Goal: Transaction & Acquisition: Obtain resource

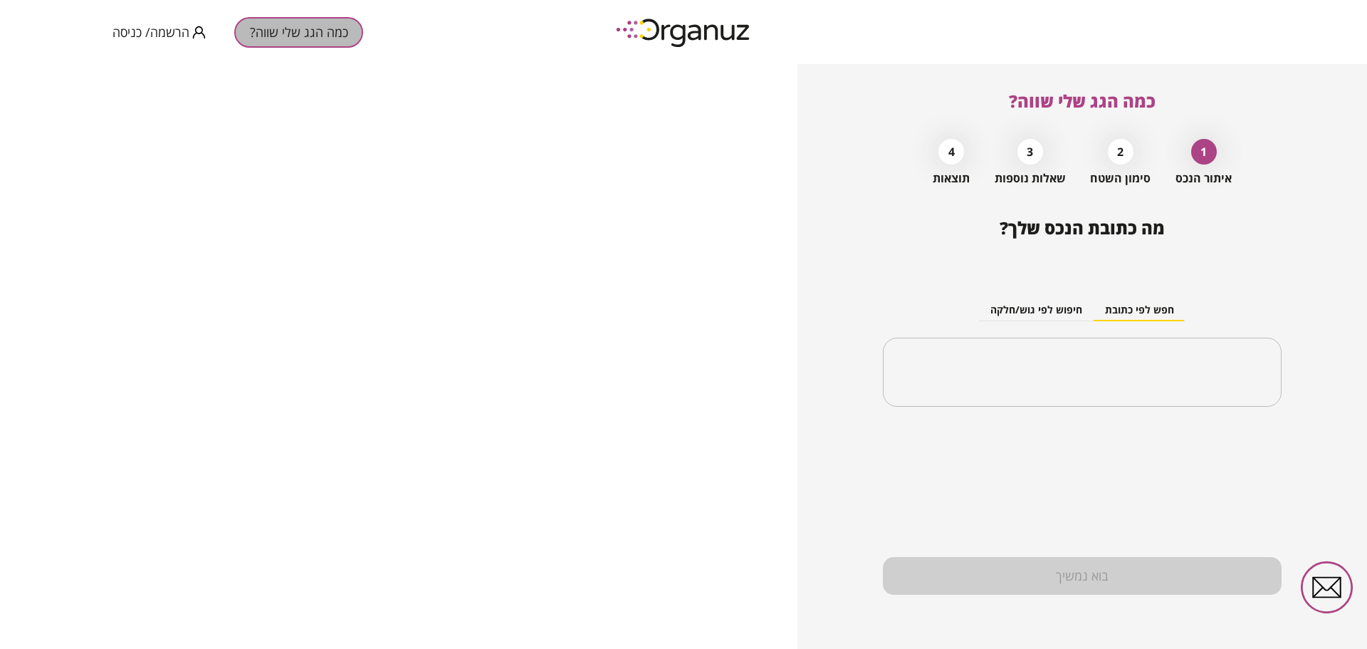
click at [278, 29] on button "כמה הגג שלי שווה?" at bounding box center [298, 32] width 129 height 31
click at [1018, 364] on input "text" at bounding box center [1088, 373] width 354 height 36
click at [1164, 375] on input "text" at bounding box center [1088, 373] width 354 height 36
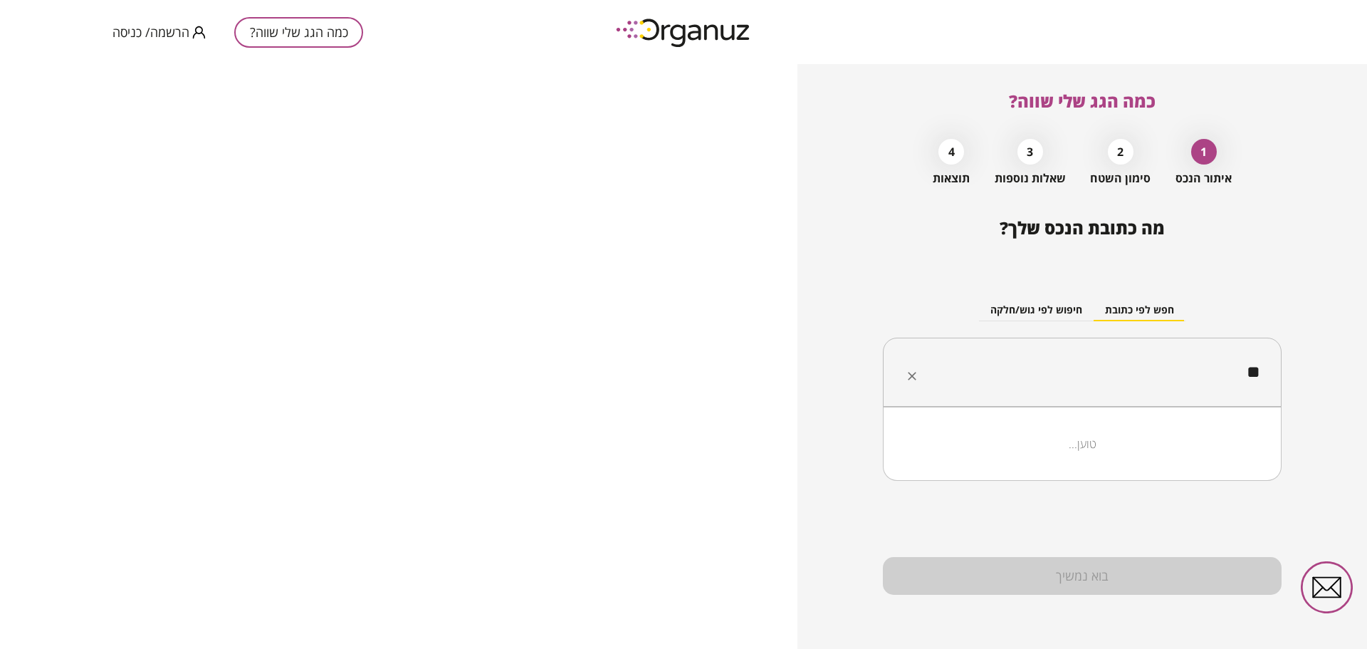
type input "*"
click at [1225, 448] on li "נוב" at bounding box center [1083, 444] width 362 height 26
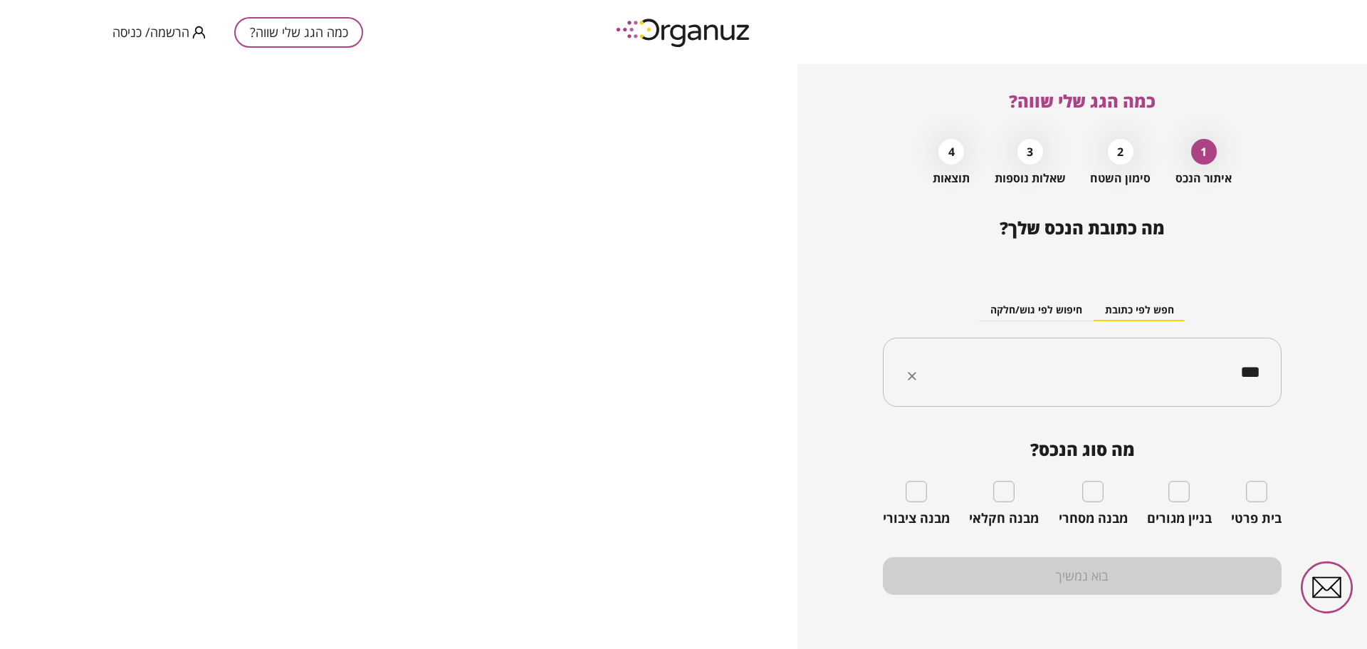
type input "***"
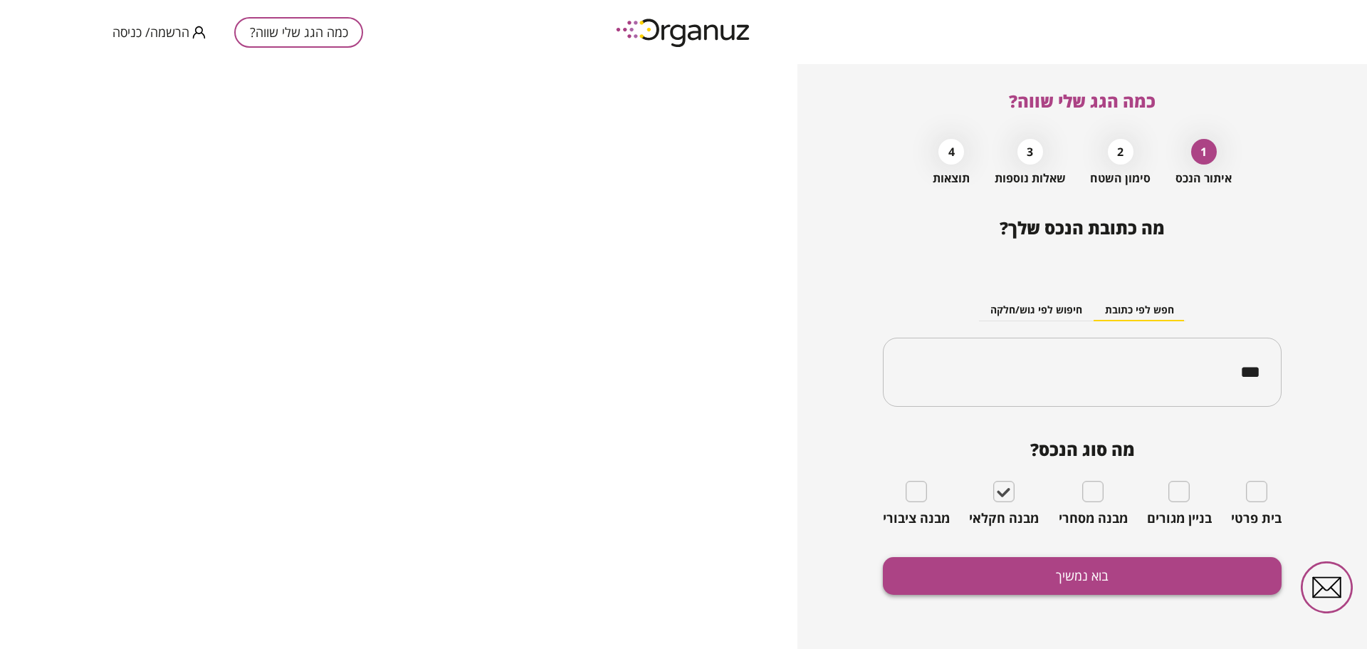
click at [929, 573] on button "בוא נמשיך" at bounding box center [1082, 576] width 399 height 38
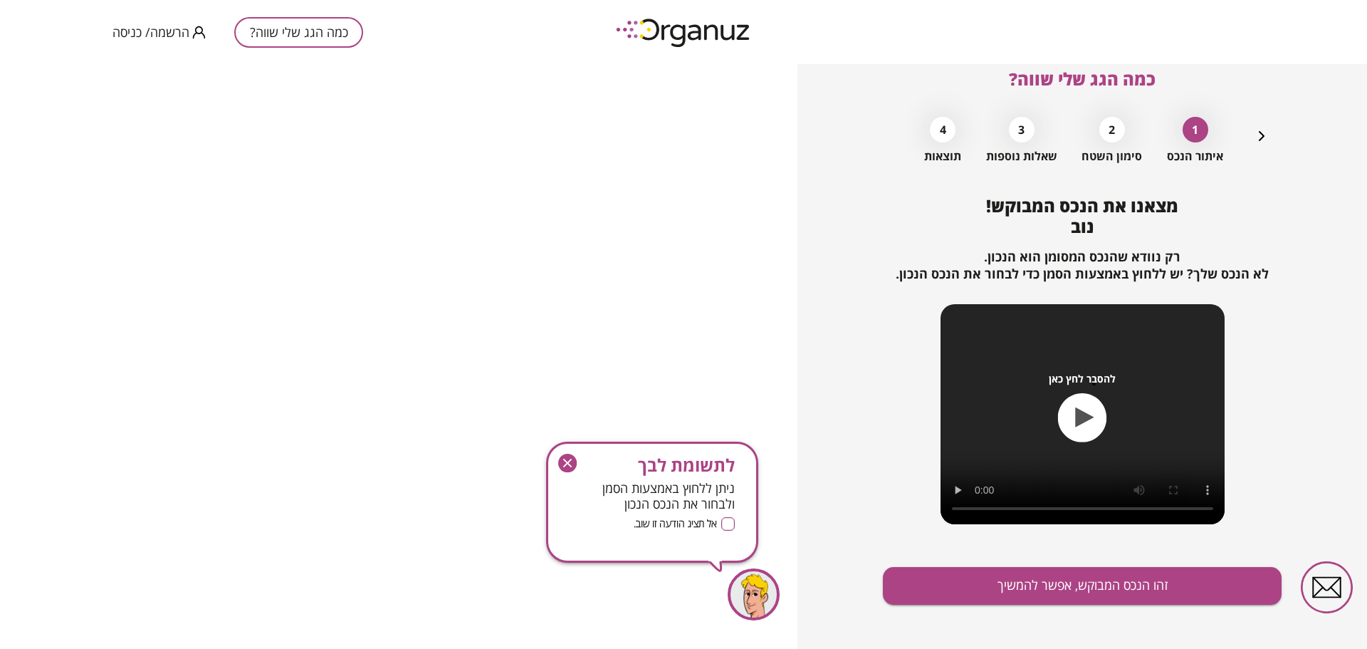
scroll to position [32, 0]
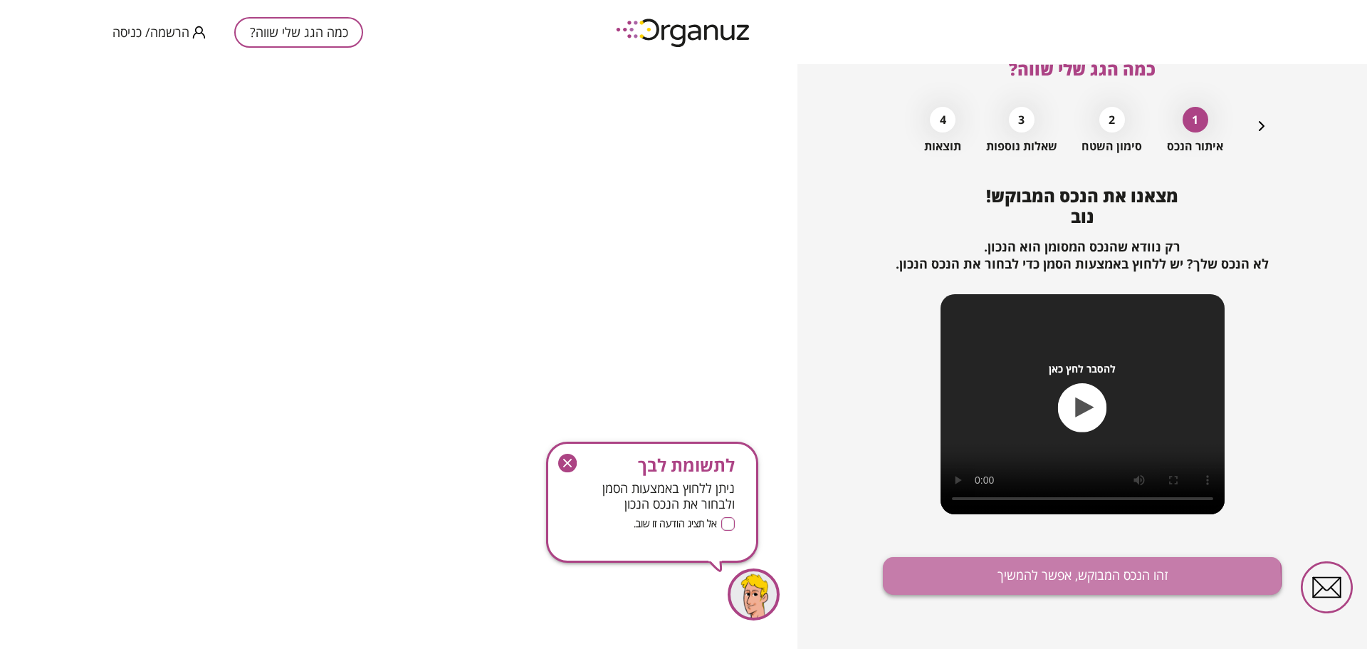
click at [930, 581] on button "זהו הנכס המבוקש, אפשר להמשיך" at bounding box center [1082, 576] width 399 height 38
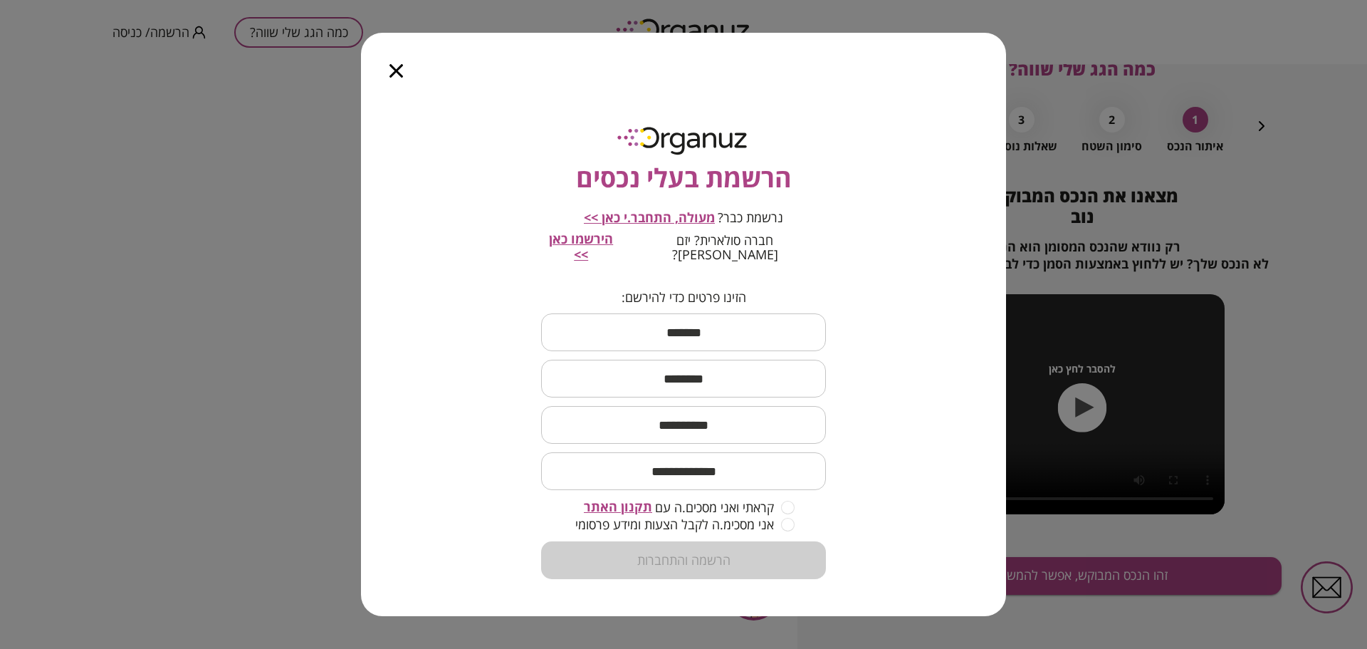
click at [658, 320] on input "text" at bounding box center [683, 332] width 285 height 42
type input "***"
type input "*****"
type input "**********"
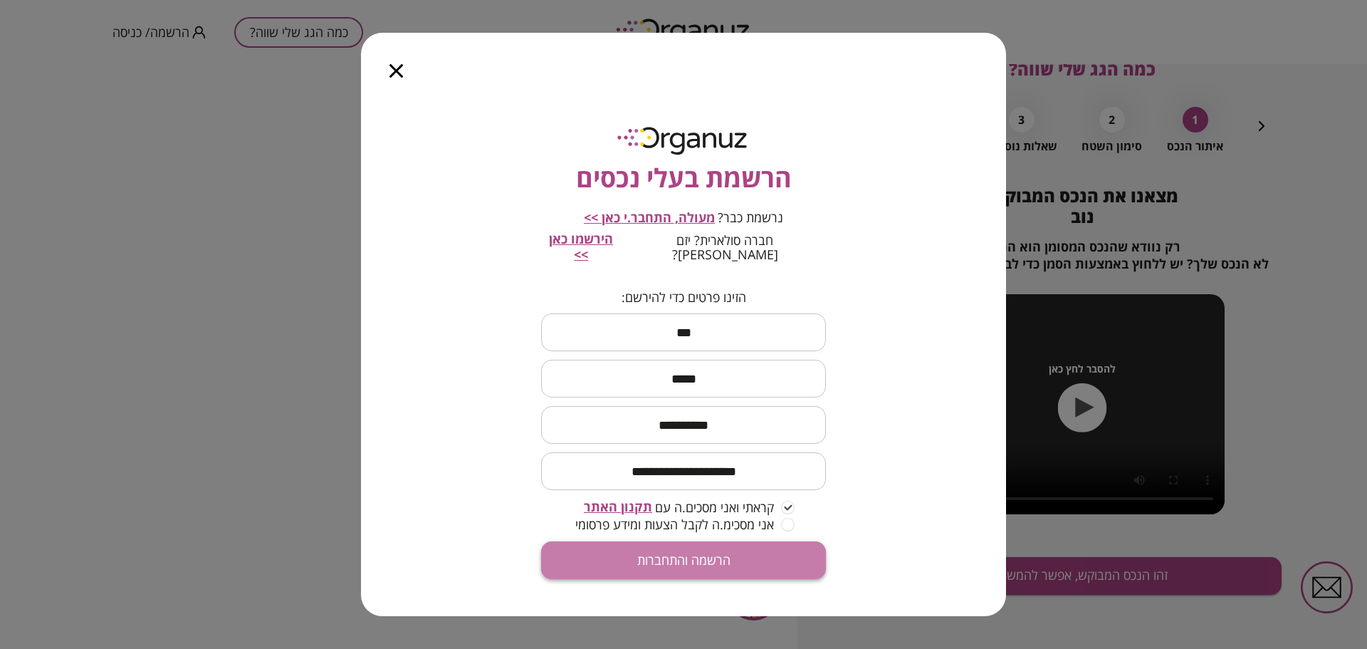
click at [734, 551] on button "הרשמה והתחברות" at bounding box center [683, 560] width 285 height 38
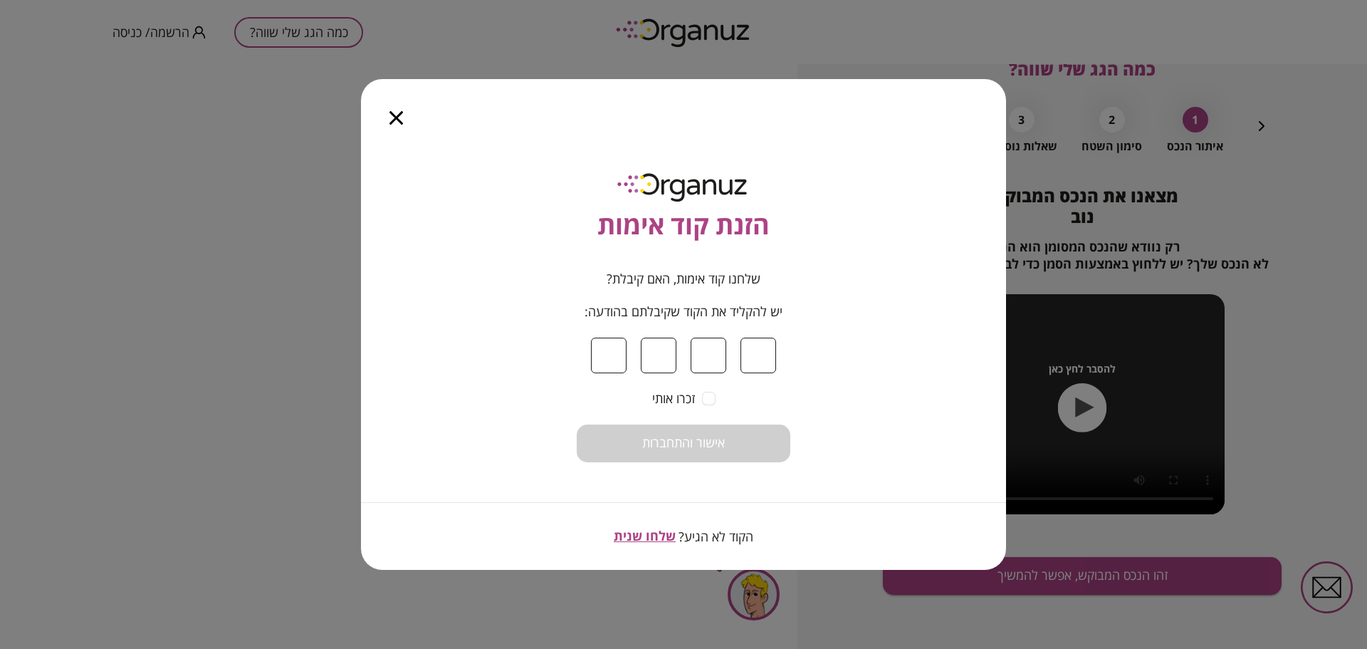
type input "*"
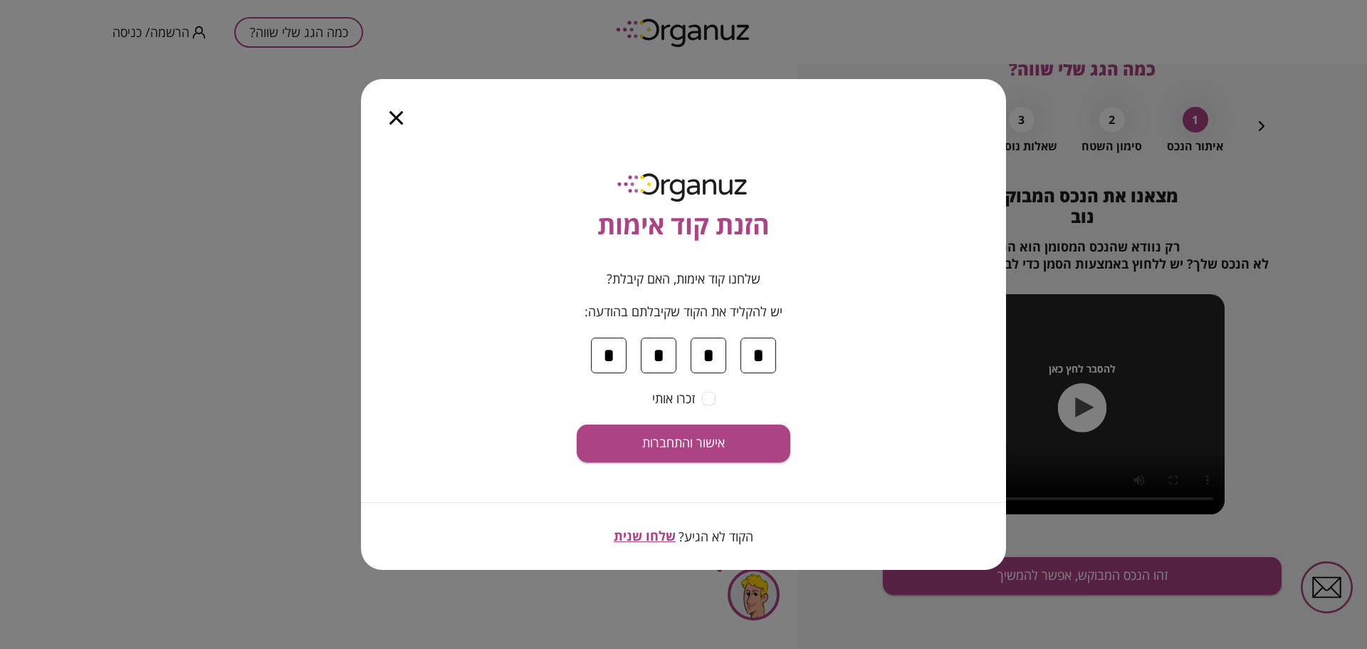
type input "*"
click at [706, 391] on div "זכרו אותי" at bounding box center [684, 399] width 214 height 16
click at [712, 435] on span "אישור והתחברות" at bounding box center [683, 443] width 83 height 16
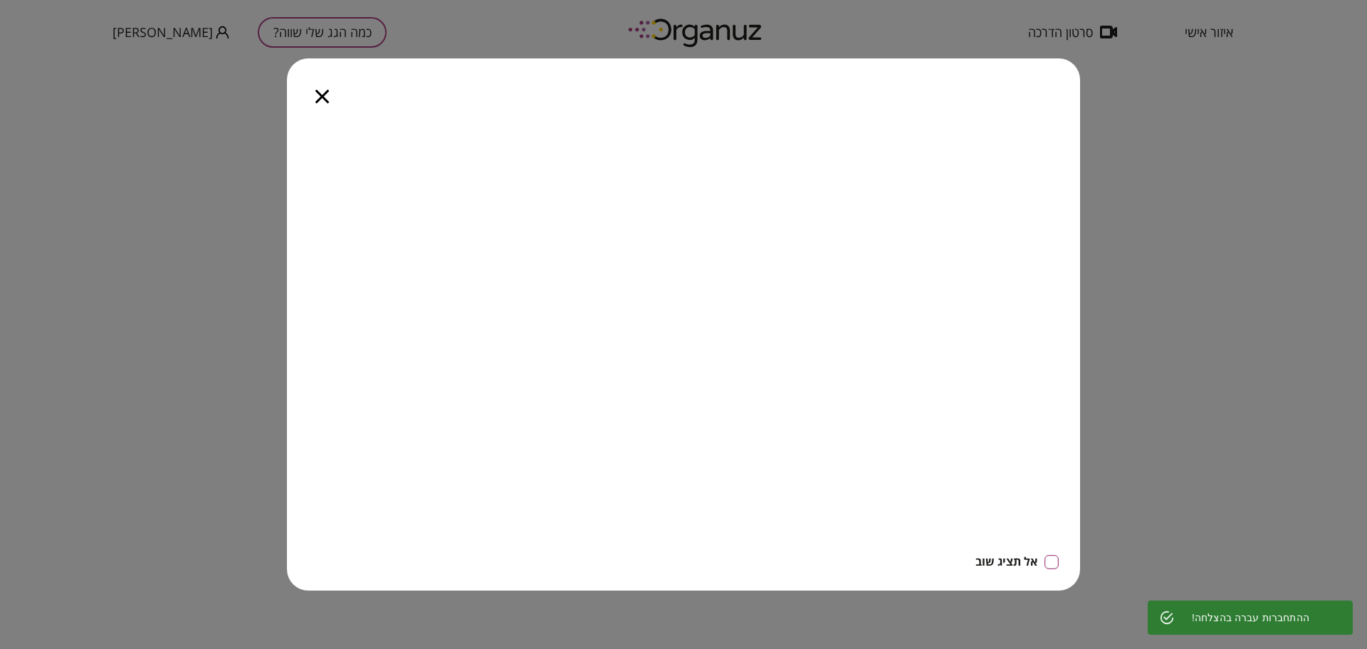
click at [321, 94] on icon "button" at bounding box center [323, 97] width 14 height 14
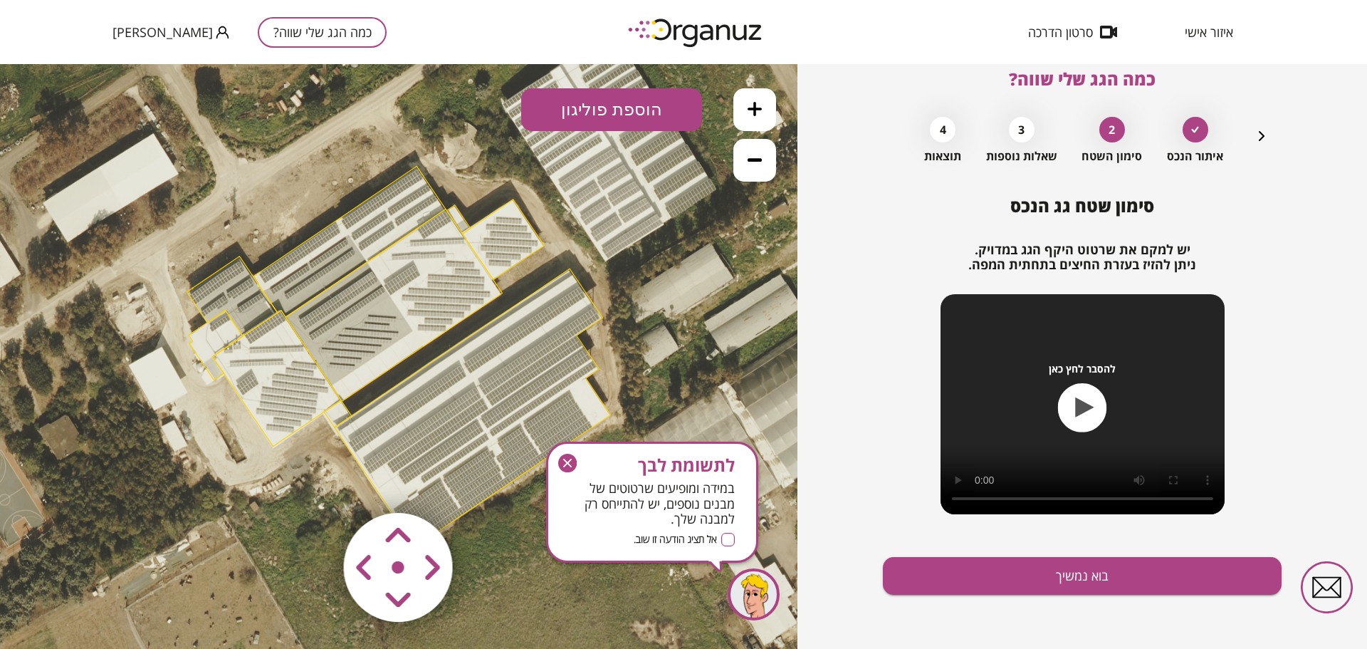
click at [575, 108] on button "הוספת פוליגון" at bounding box center [611, 109] width 181 height 43
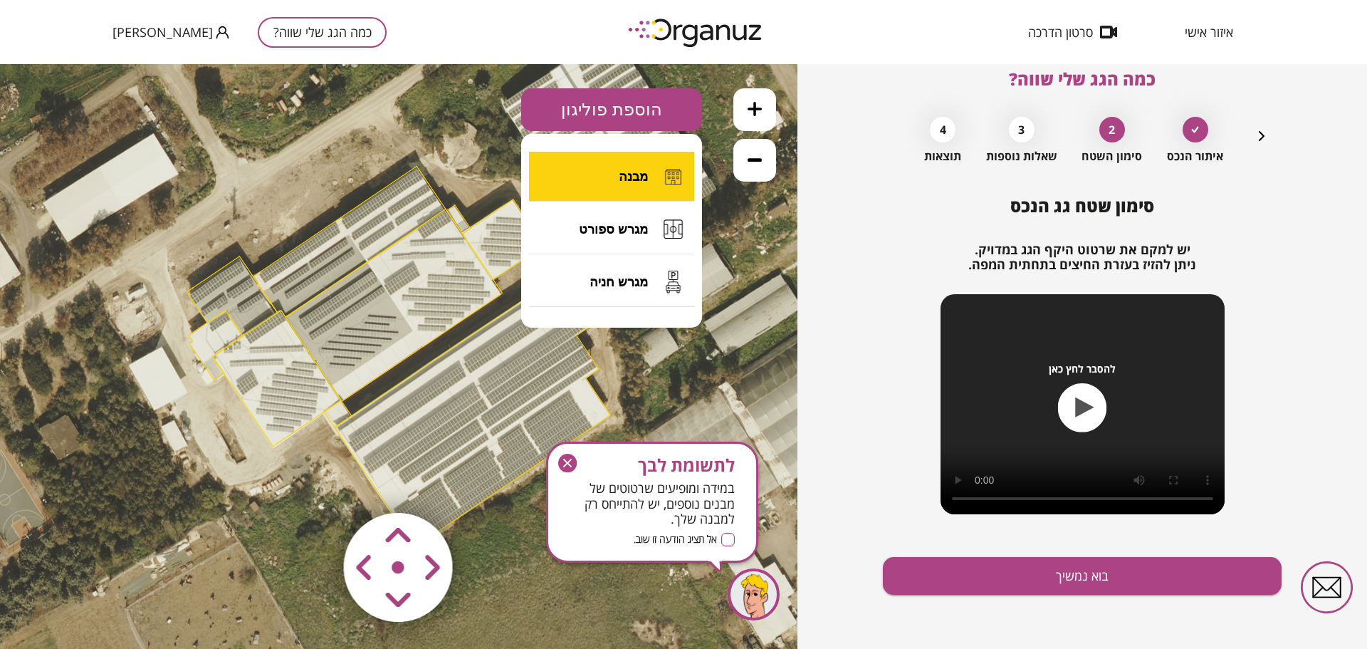
click at [566, 163] on button "מבנה" at bounding box center [611, 177] width 165 height 50
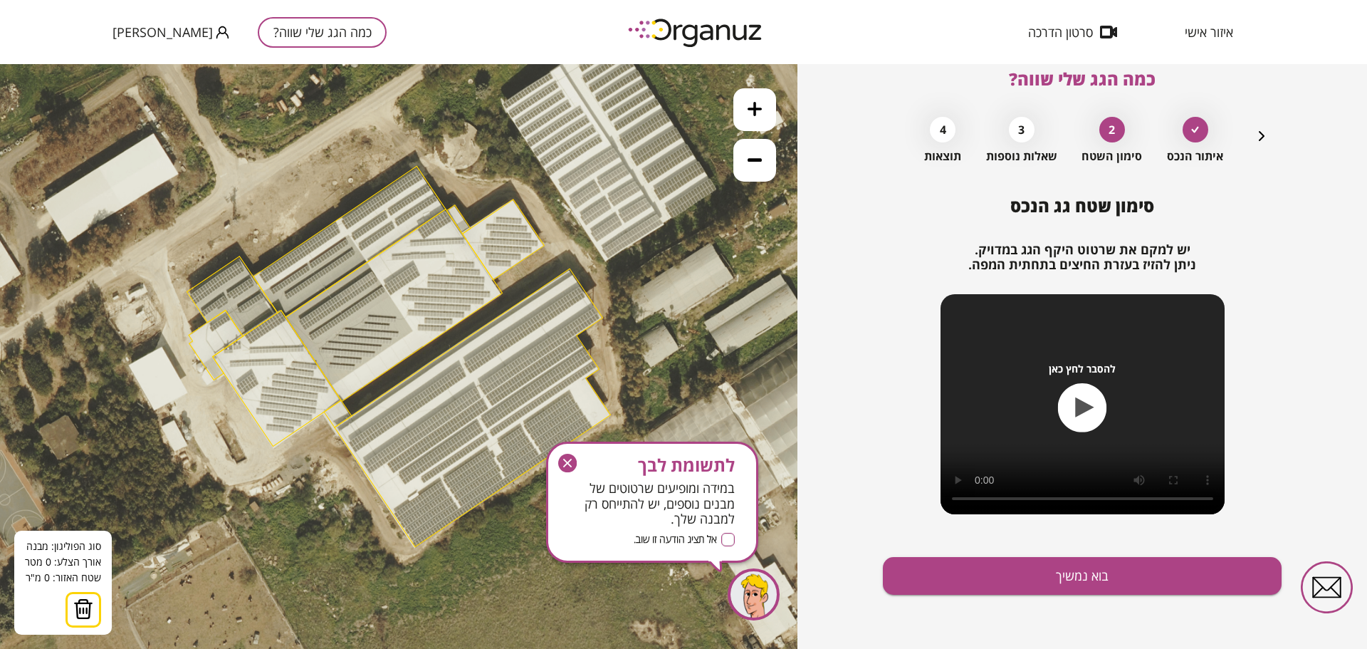
click at [162, 347] on icon at bounding box center [398, 356] width 1283 height 1283
click at [189, 394] on polygon at bounding box center [175, 370] width 27 height 47
click at [152, 412] on polygon at bounding box center [170, 379] width 36 height 65
click at [132, 365] on polygon at bounding box center [160, 379] width 56 height 65
click at [130, 367] on polygon at bounding box center [159, 379] width 59 height 65
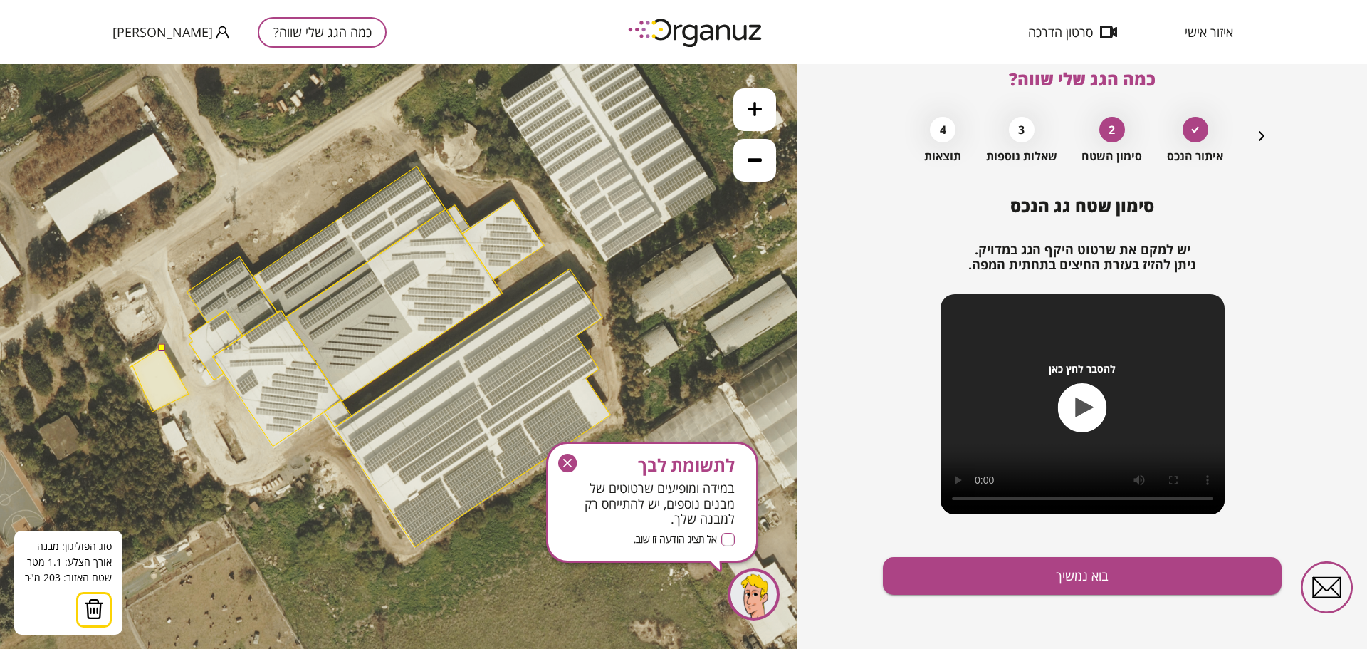
click at [130, 367] on polygon at bounding box center [159, 379] width 59 height 65
click at [133, 365] on polygon at bounding box center [159, 379] width 59 height 65
click at [129, 363] on polygon at bounding box center [159, 379] width 60 height 65
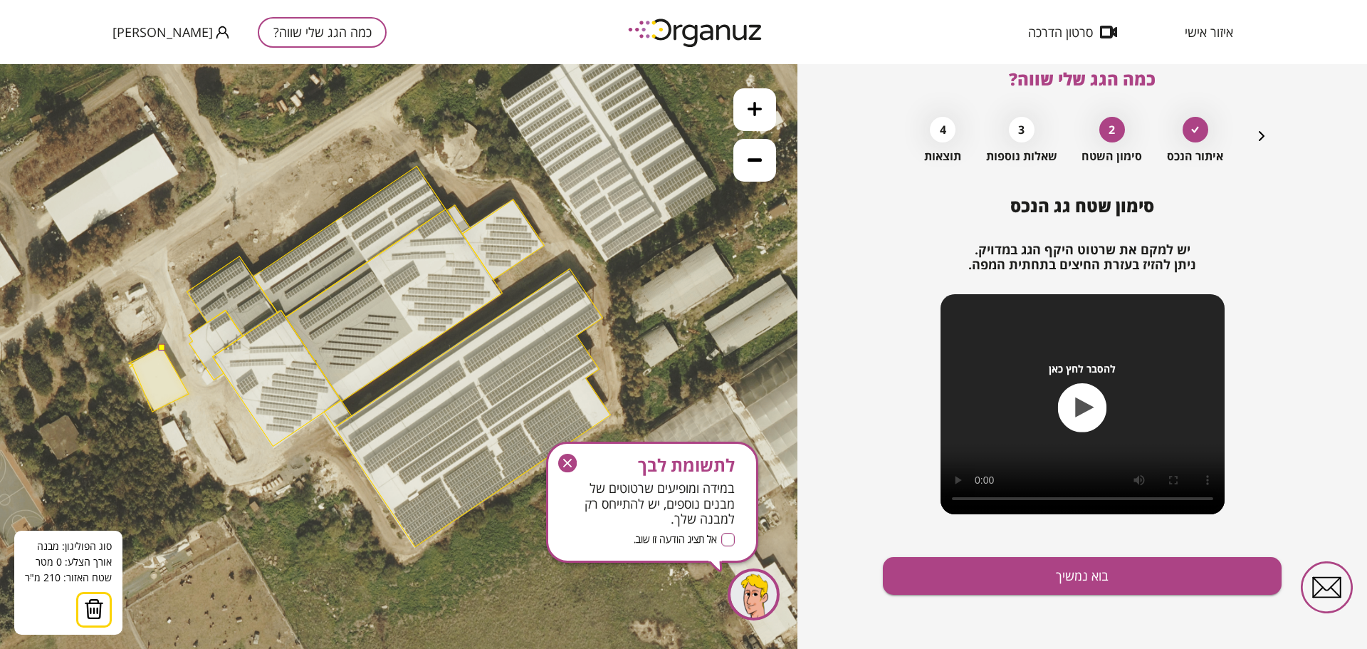
click at [129, 363] on polygon at bounding box center [159, 379] width 60 height 65
click at [160, 348] on button at bounding box center [162, 347] width 6 height 6
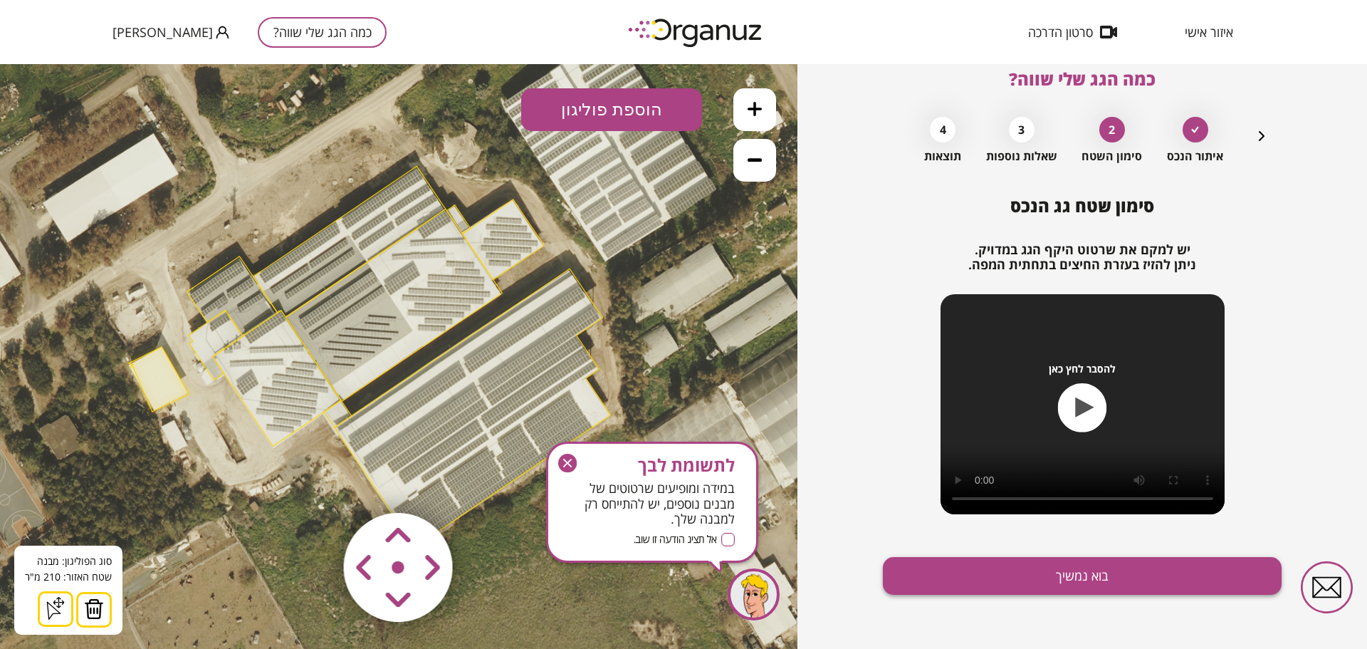
click at [920, 574] on button "בוא נמשיך" at bounding box center [1082, 576] width 399 height 38
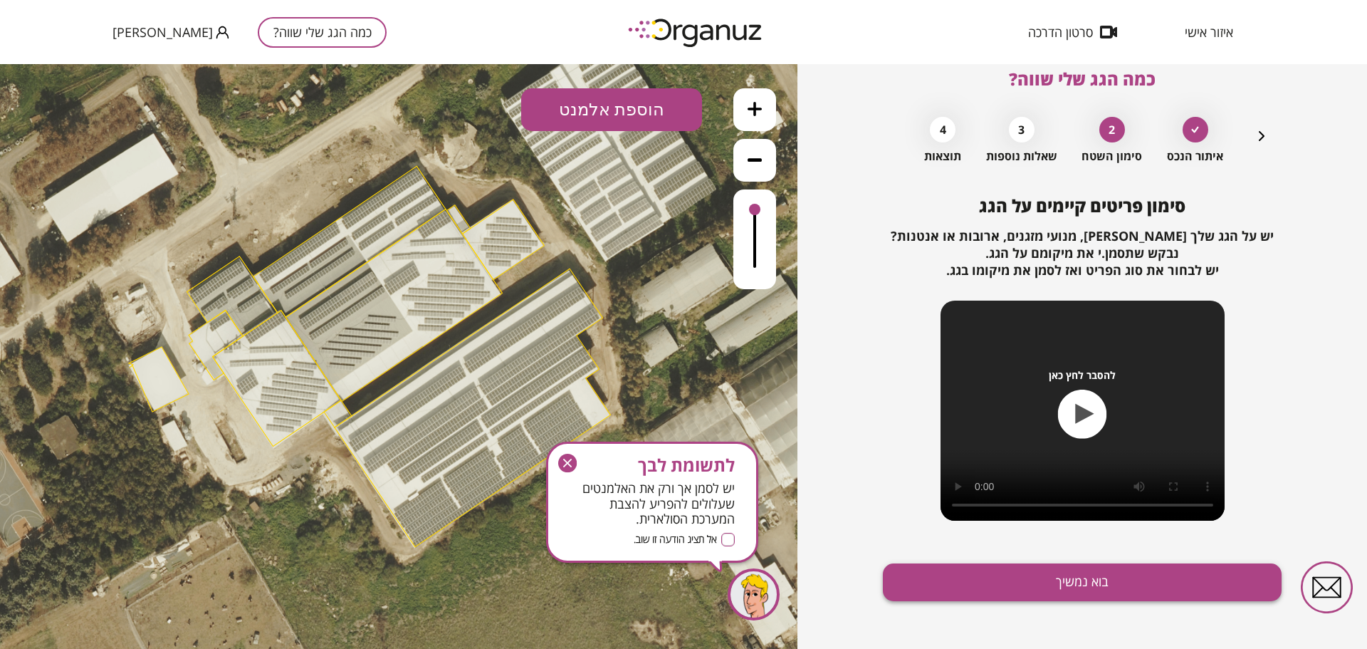
click at [909, 580] on button "בוא נמשיך" at bounding box center [1082, 582] width 399 height 38
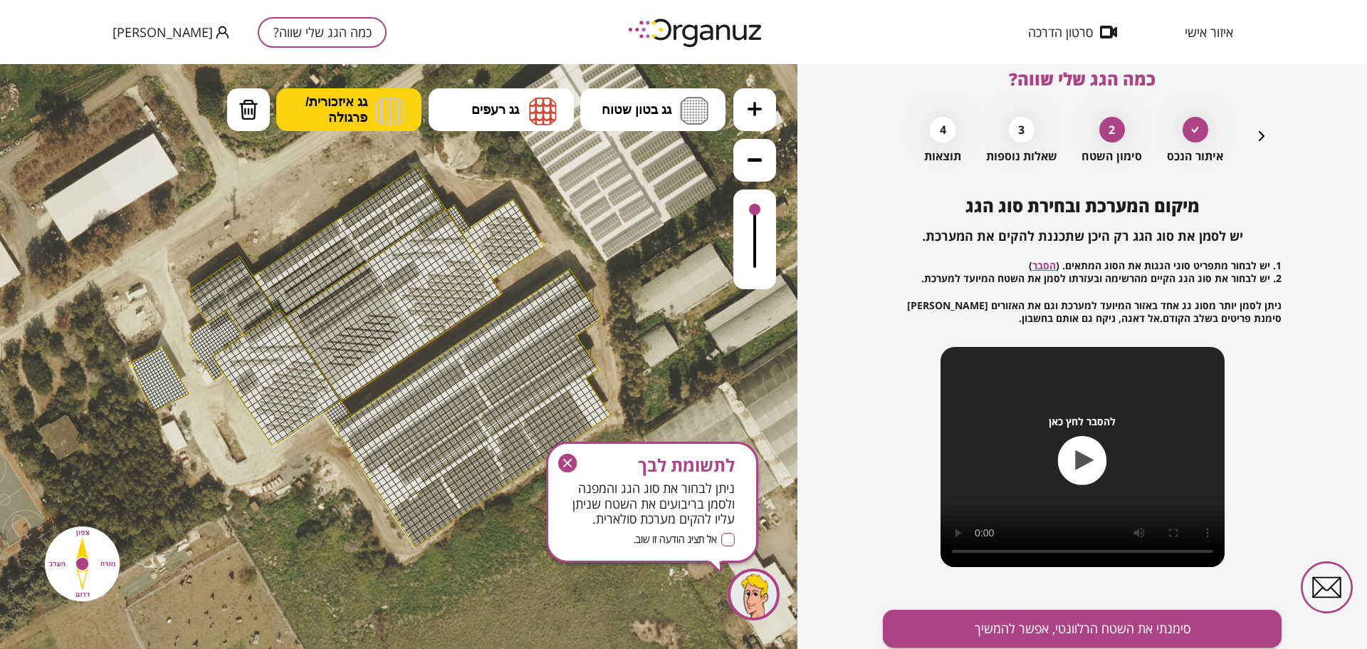
click at [387, 113] on img at bounding box center [390, 111] width 28 height 28
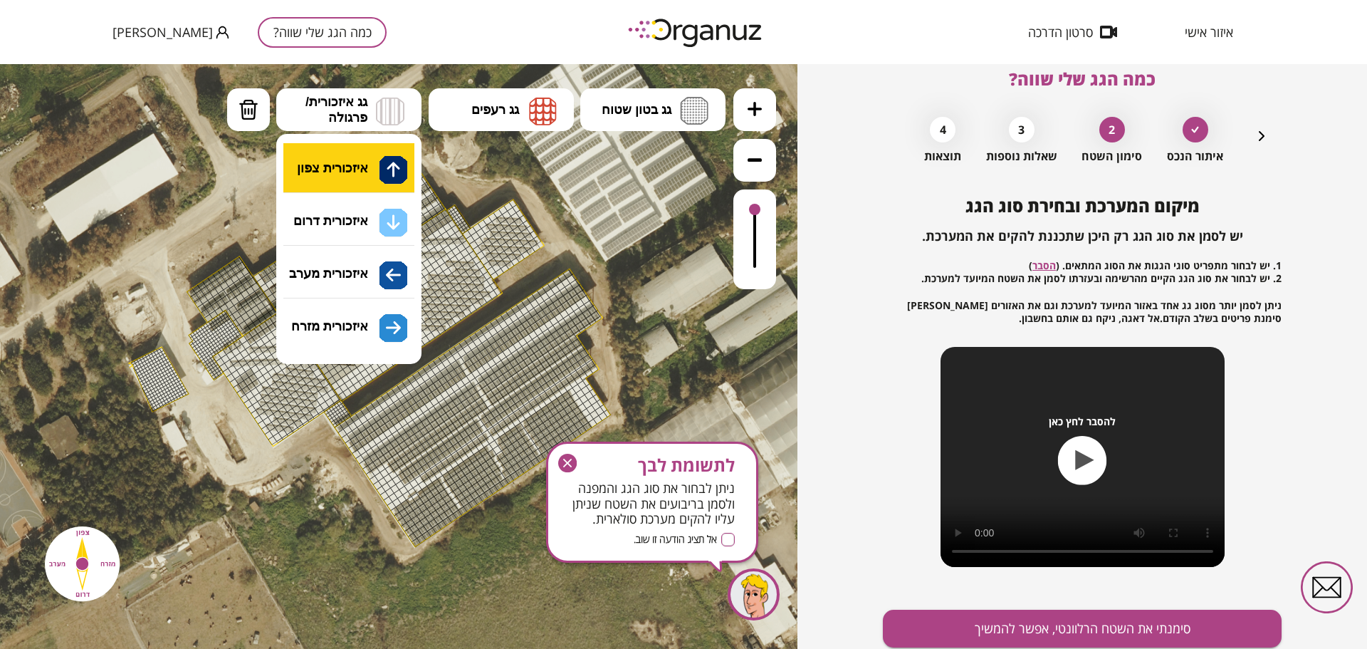
click at [377, 178] on div ".st0 { fill: #FFFFFF; } א" at bounding box center [399, 356] width 798 height 585
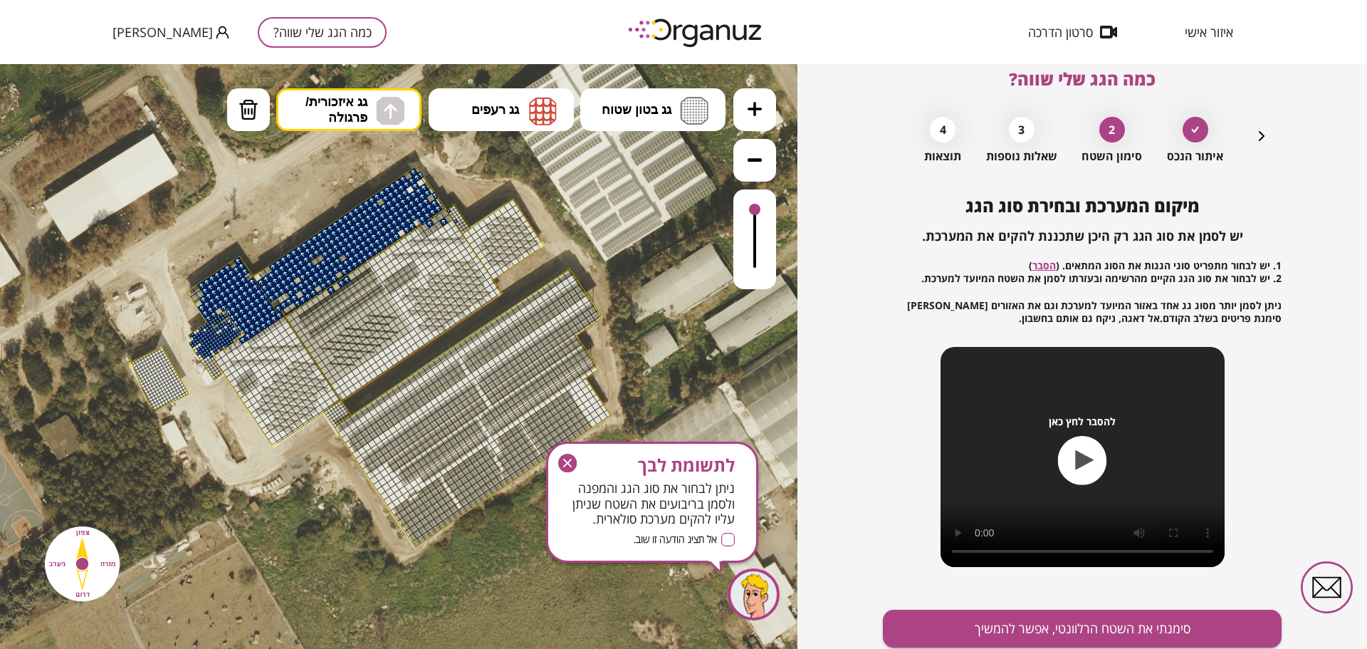
drag, startPoint x: 435, startPoint y: 210, endPoint x: 412, endPoint y: 188, distance: 31.7
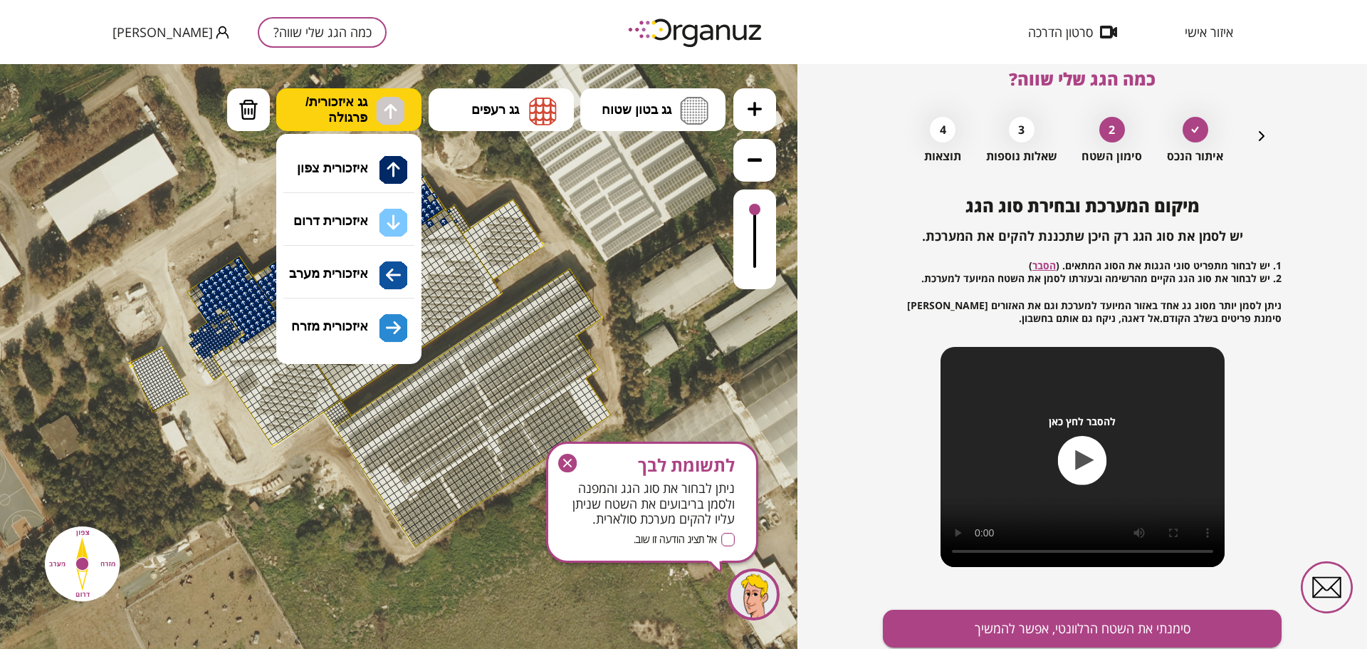
click at [346, 118] on span "גג איזכורית/ פרגולה" at bounding box center [337, 109] width 62 height 31
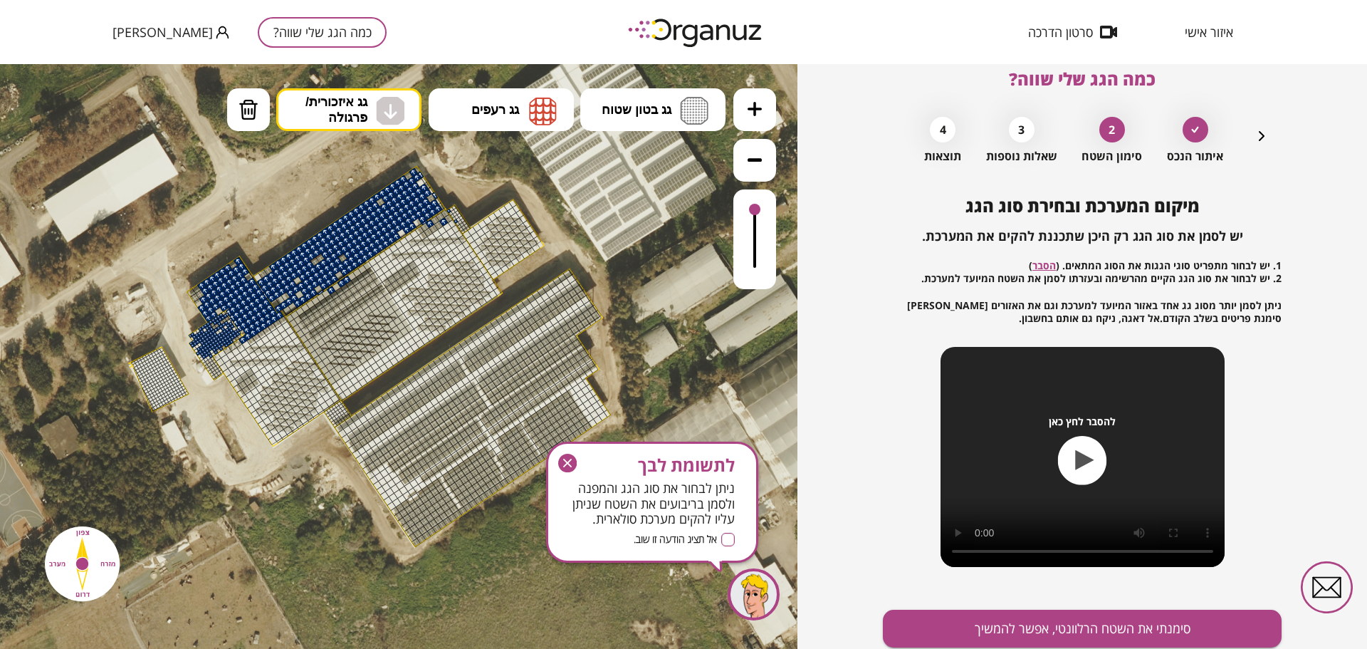
click at [349, 209] on div ".st0 { fill: #FFFFFF; } א" at bounding box center [399, 356] width 798 height 585
drag, startPoint x: 528, startPoint y: 419, endPoint x: 539, endPoint y: 437, distance: 21.1
drag, startPoint x: 539, startPoint y: 506, endPoint x: 466, endPoint y: 474, distance: 80.3
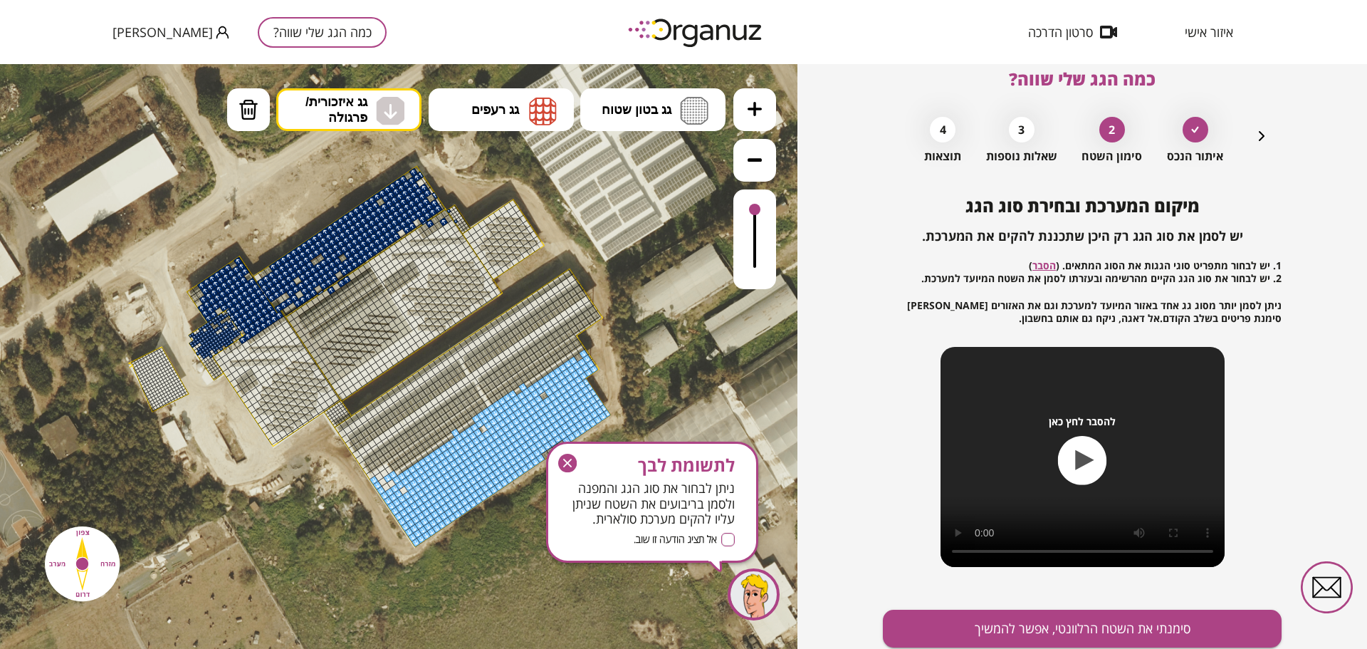
drag, startPoint x: 485, startPoint y: 464, endPoint x: 565, endPoint y: 497, distance: 86.5
click at [980, 627] on button "סימנתי את השטח הרלוונטי, אפשר להמשיך" at bounding box center [1082, 629] width 399 height 38
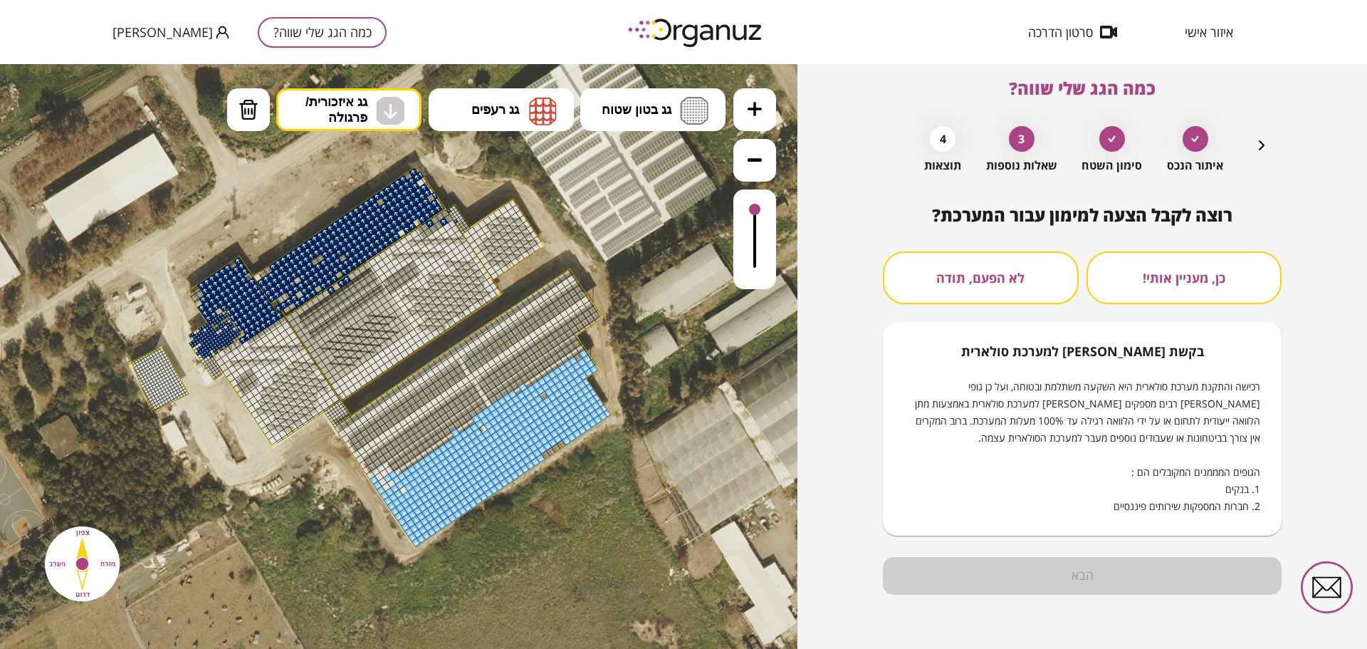
scroll to position [13, 0]
click at [926, 288] on button "לא הפעם, תודה" at bounding box center [981, 277] width 196 height 53
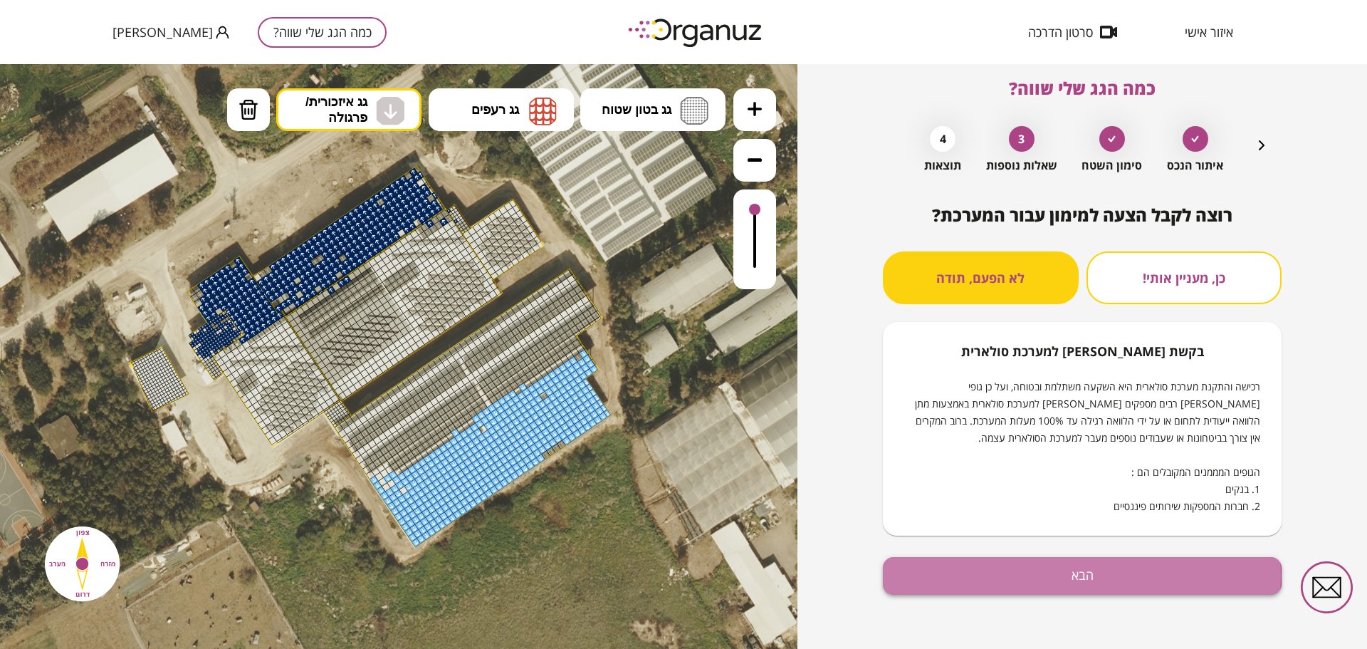
click at [1021, 575] on button "הבא" at bounding box center [1082, 576] width 399 height 38
click at [1026, 582] on button "הבא" at bounding box center [1082, 576] width 399 height 38
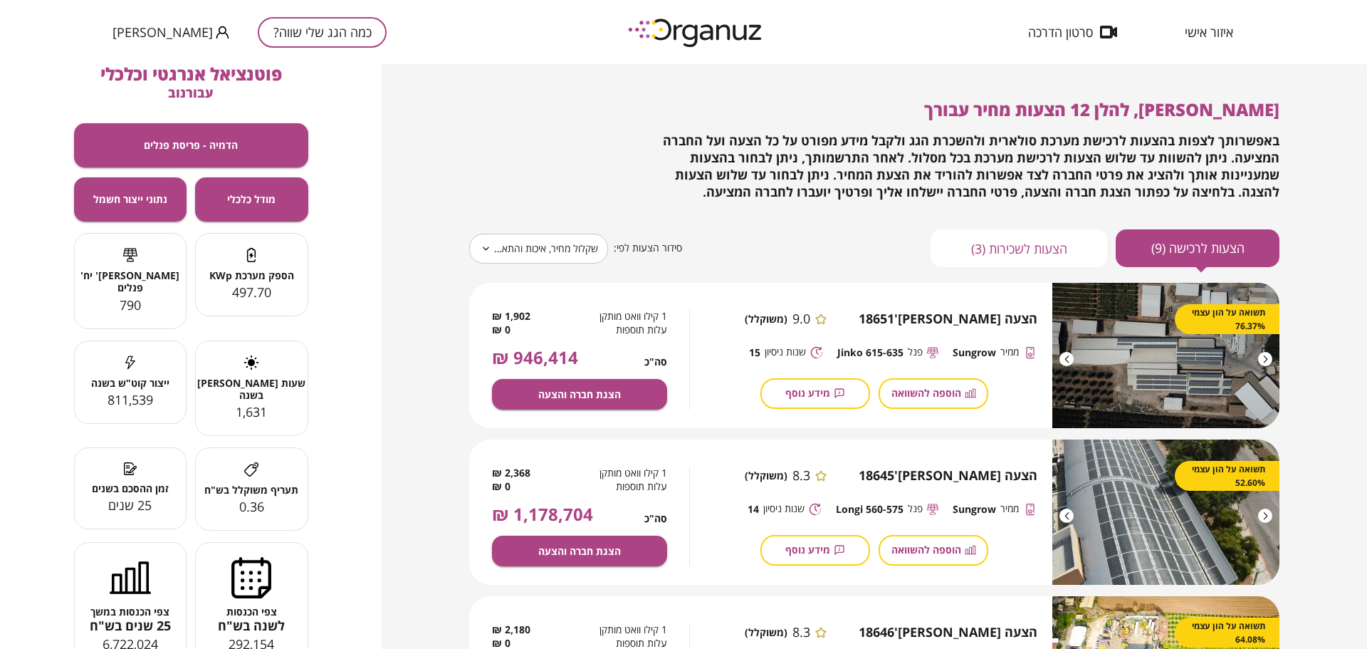
click at [1022, 248] on button "הצעות לשכירות (3)" at bounding box center [1019, 248] width 177 height 38
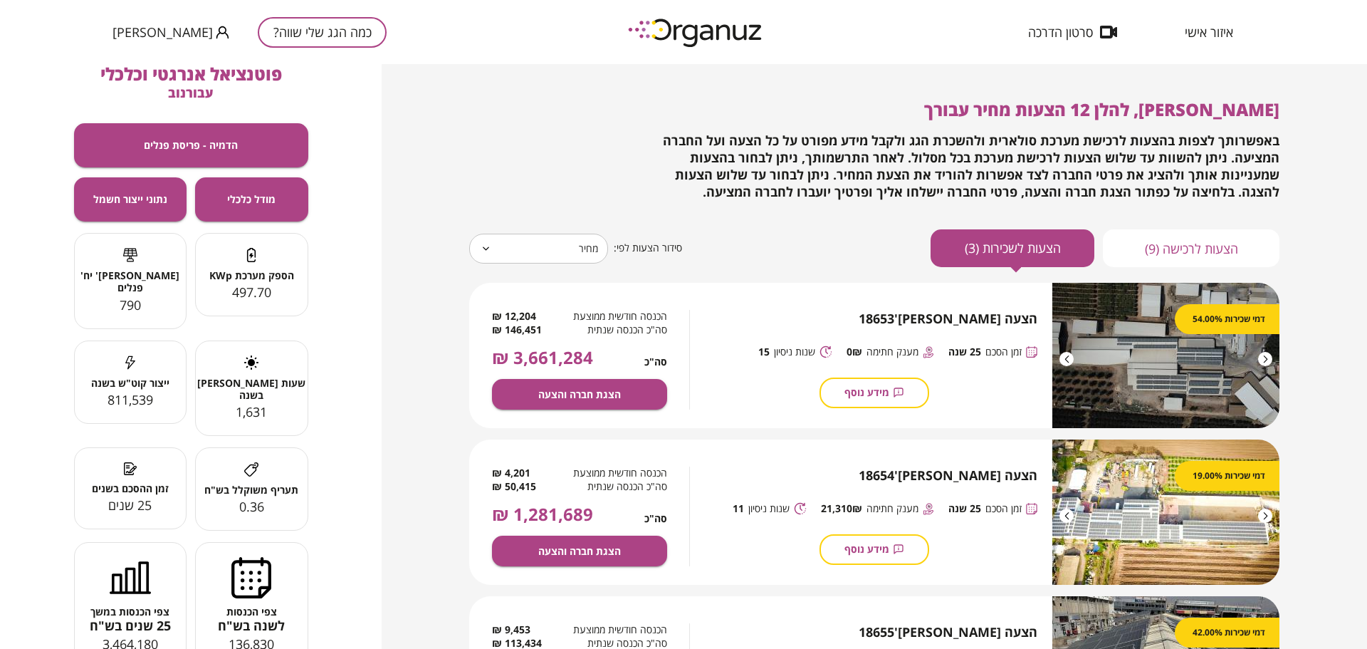
type input "*****"
click at [1139, 248] on button "הצעות לרכישה (9)" at bounding box center [1191, 248] width 177 height 38
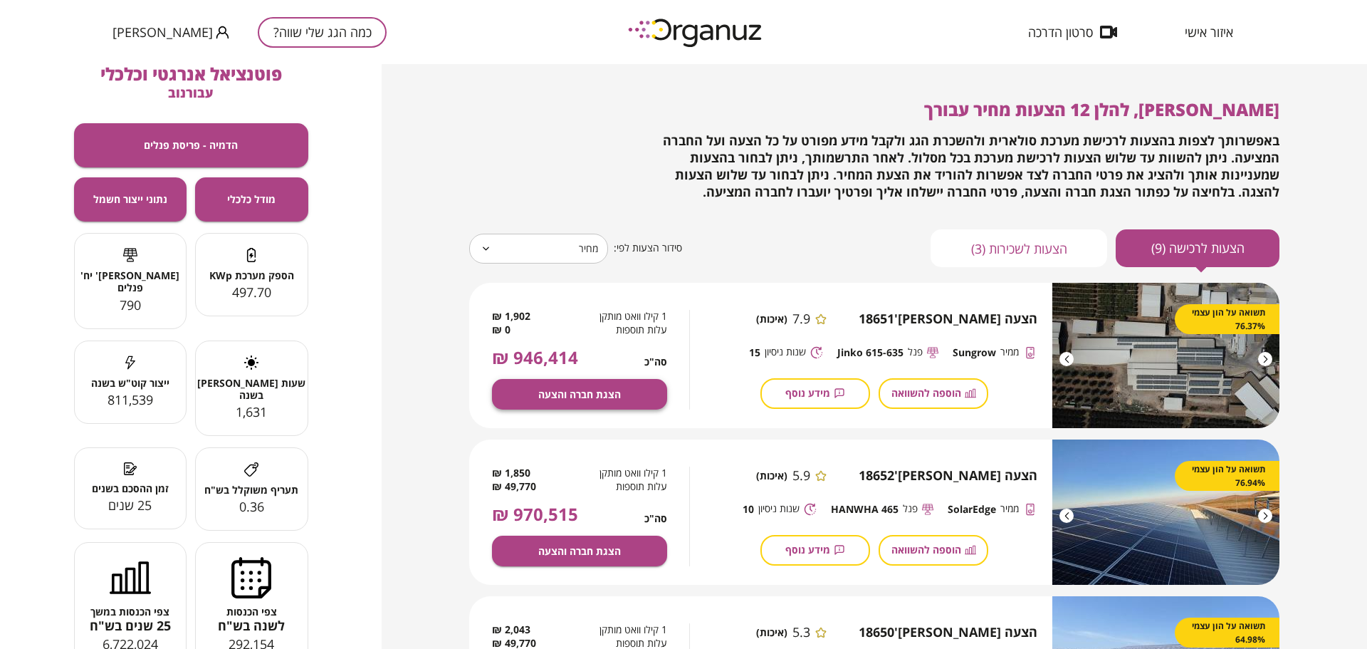
click at [638, 395] on button "הצגת חברה והצעה" at bounding box center [579, 394] width 175 height 31
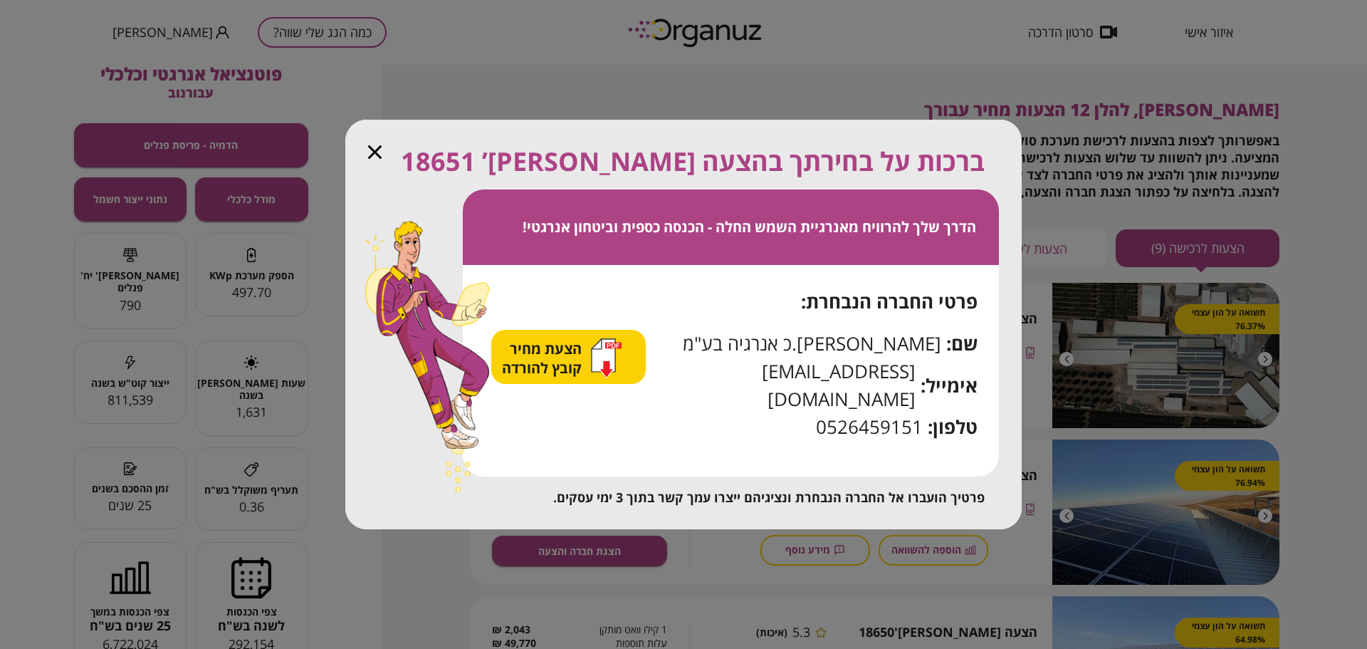
click at [377, 159] on icon "button" at bounding box center [375, 152] width 14 height 14
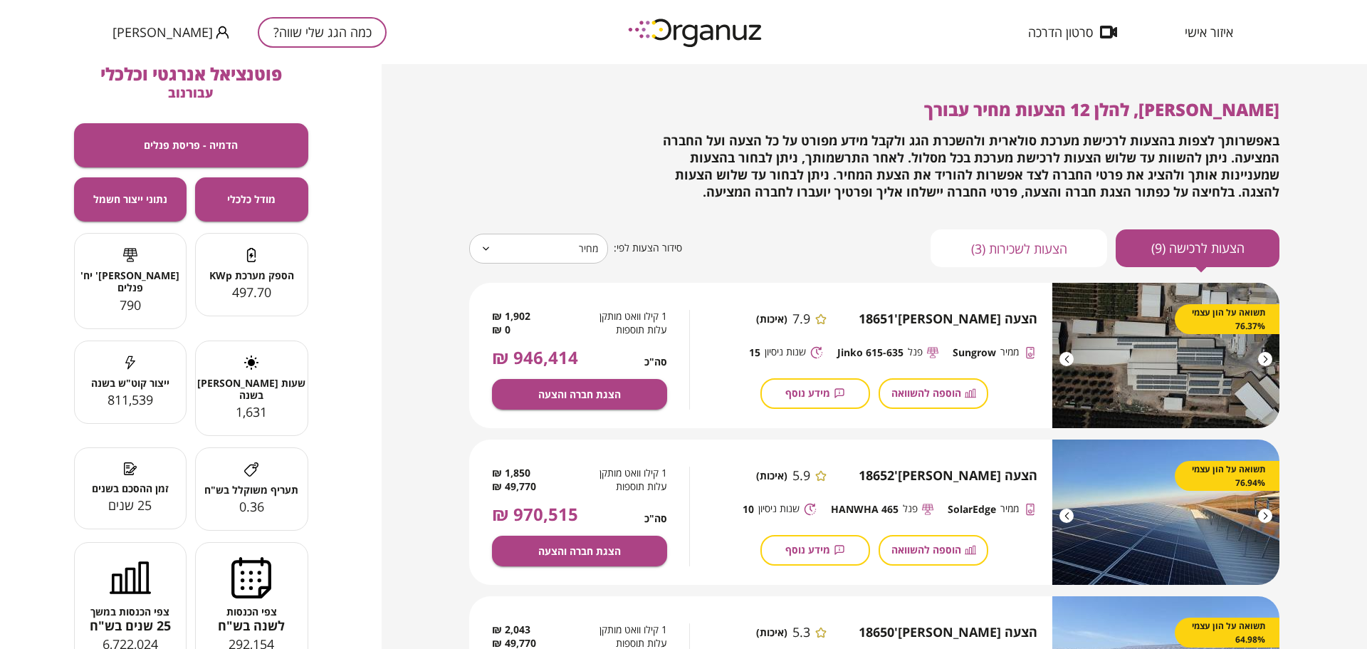
click at [1063, 259] on button "הצעות לשכירות (3)" at bounding box center [1019, 248] width 177 height 38
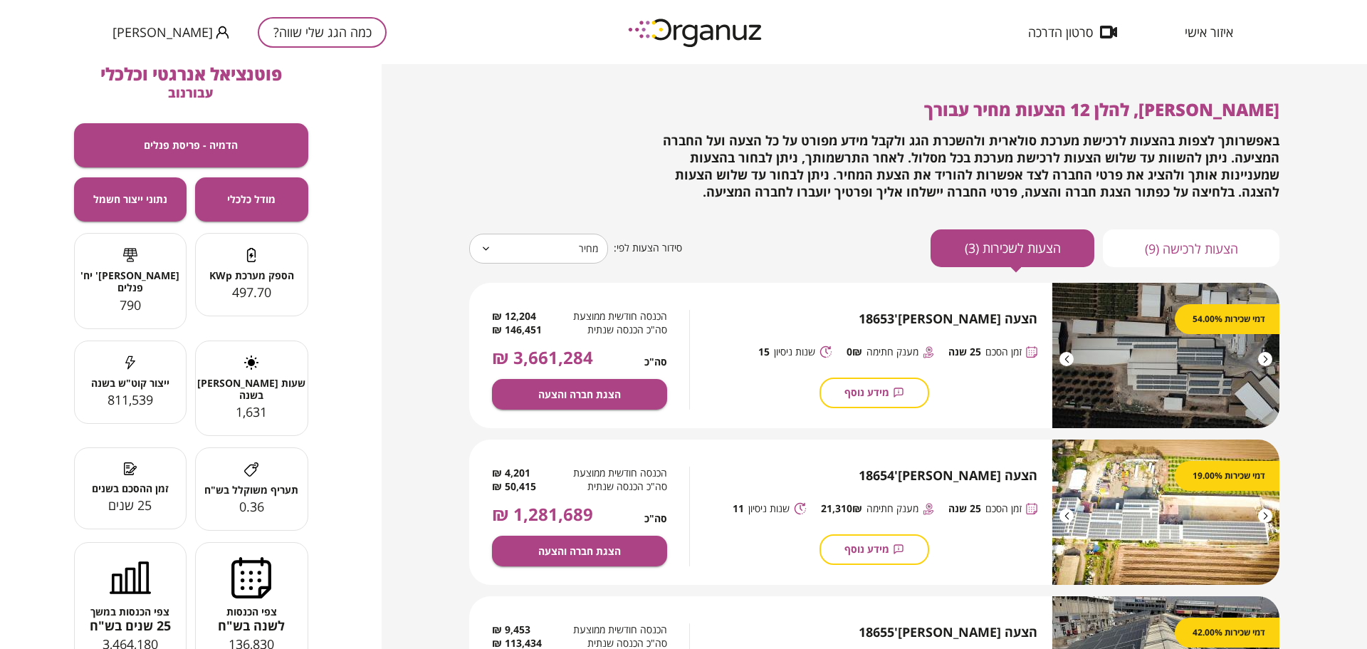
click at [1195, 37] on span "איזור אישי" at bounding box center [1209, 32] width 48 height 14
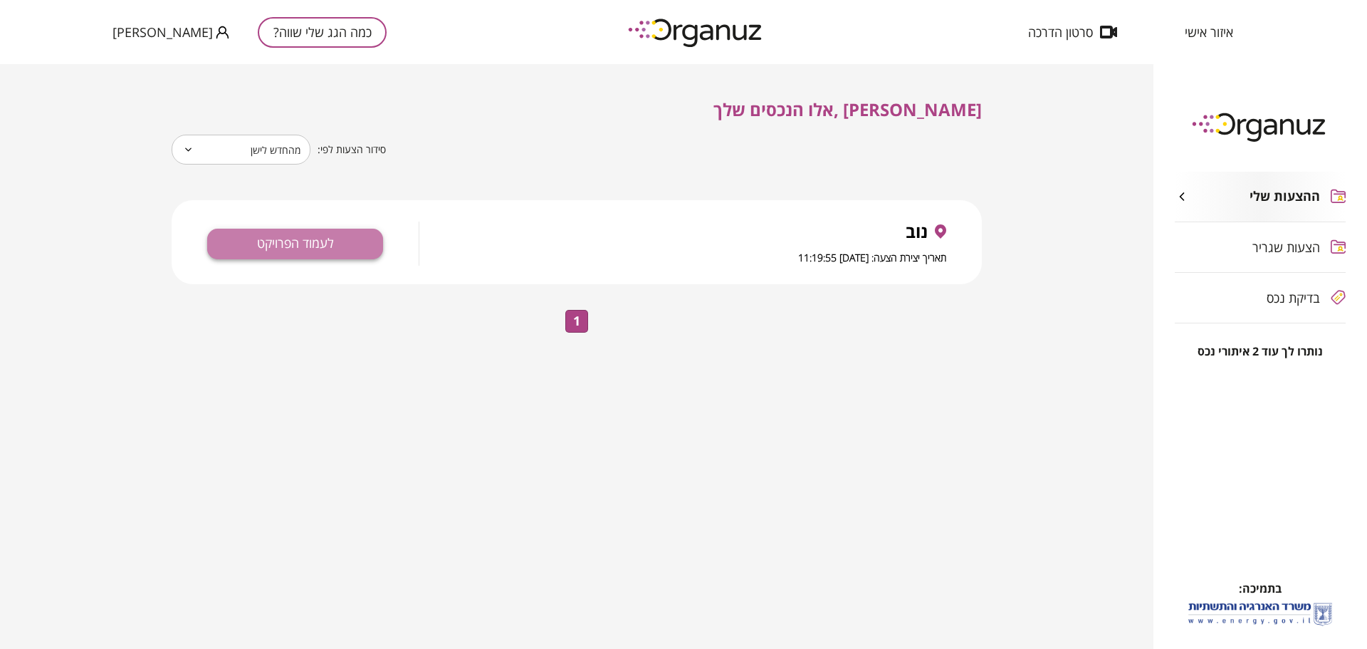
click at [322, 246] on button "לעמוד הפרויקט" at bounding box center [295, 244] width 176 height 31
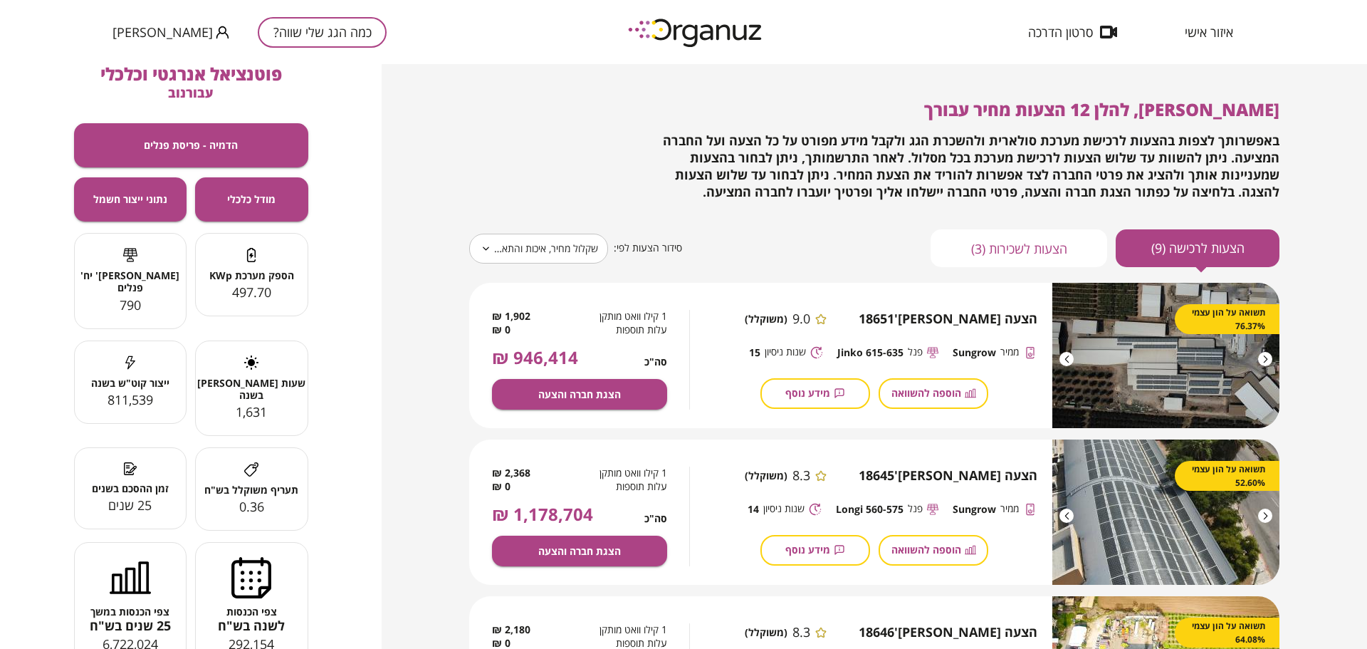
click at [1205, 36] on span "איזור אישי" at bounding box center [1209, 32] width 48 height 14
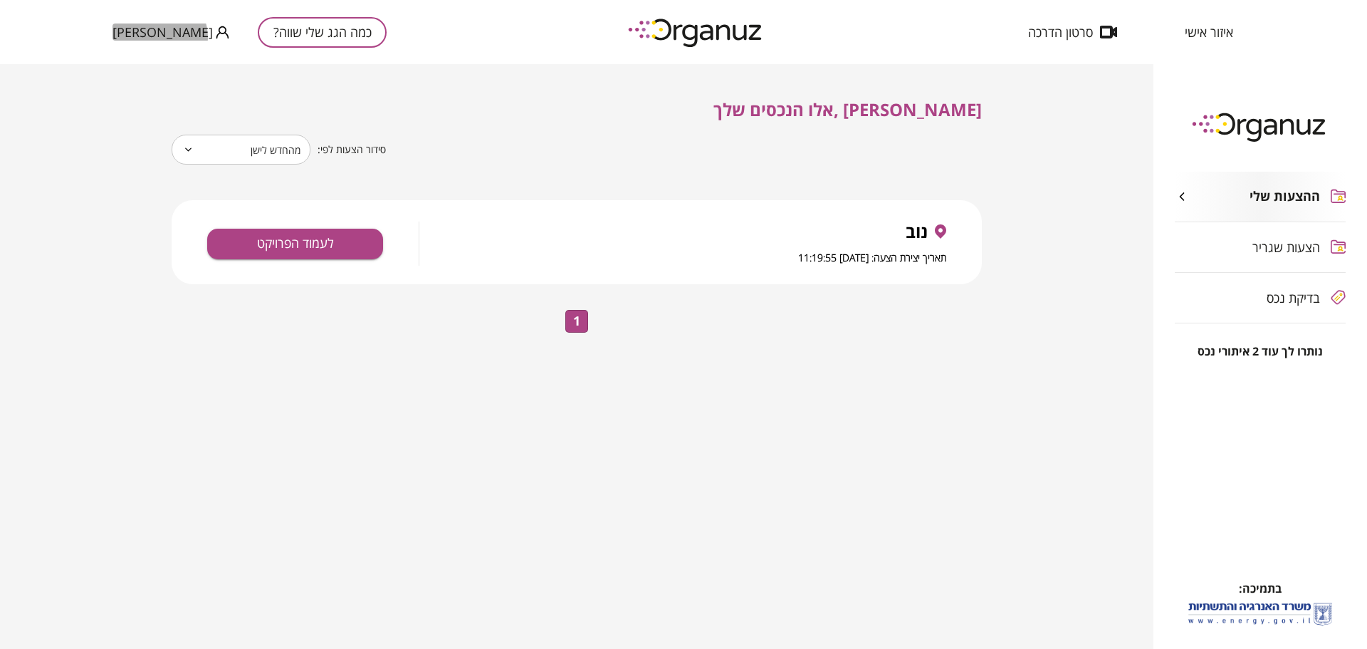
click at [159, 37] on span "[PERSON_NAME]" at bounding box center [163, 32] width 100 height 14
click at [1290, 251] on div at bounding box center [683, 324] width 1367 height 649
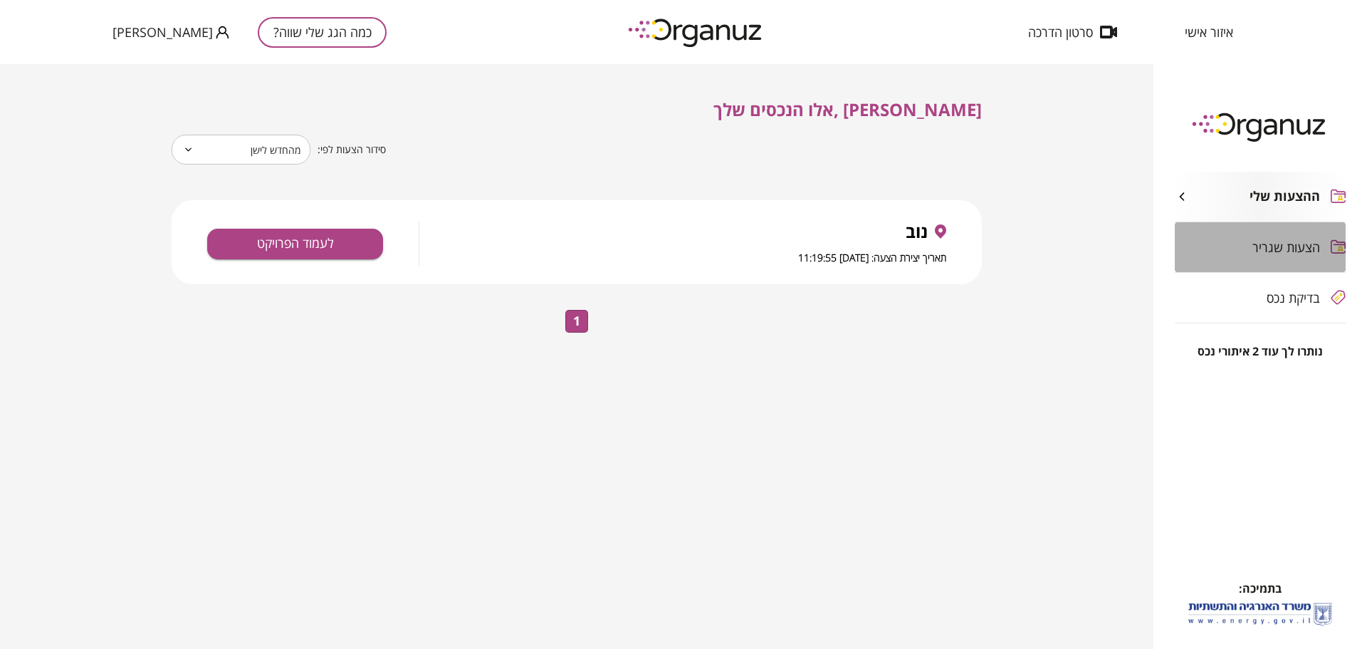
click at [1298, 246] on span "הצעות שגריר" at bounding box center [1287, 247] width 68 height 14
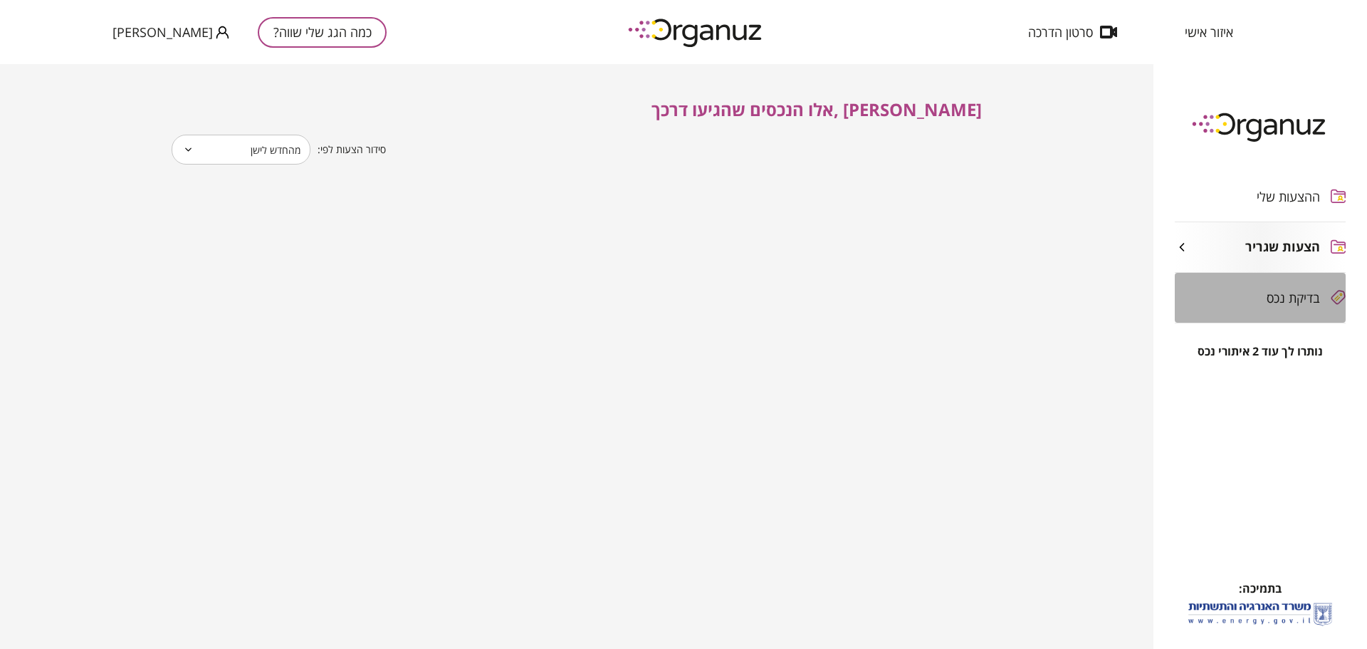
click at [1295, 293] on span "בדיקת נכס" at bounding box center [1293, 298] width 53 height 14
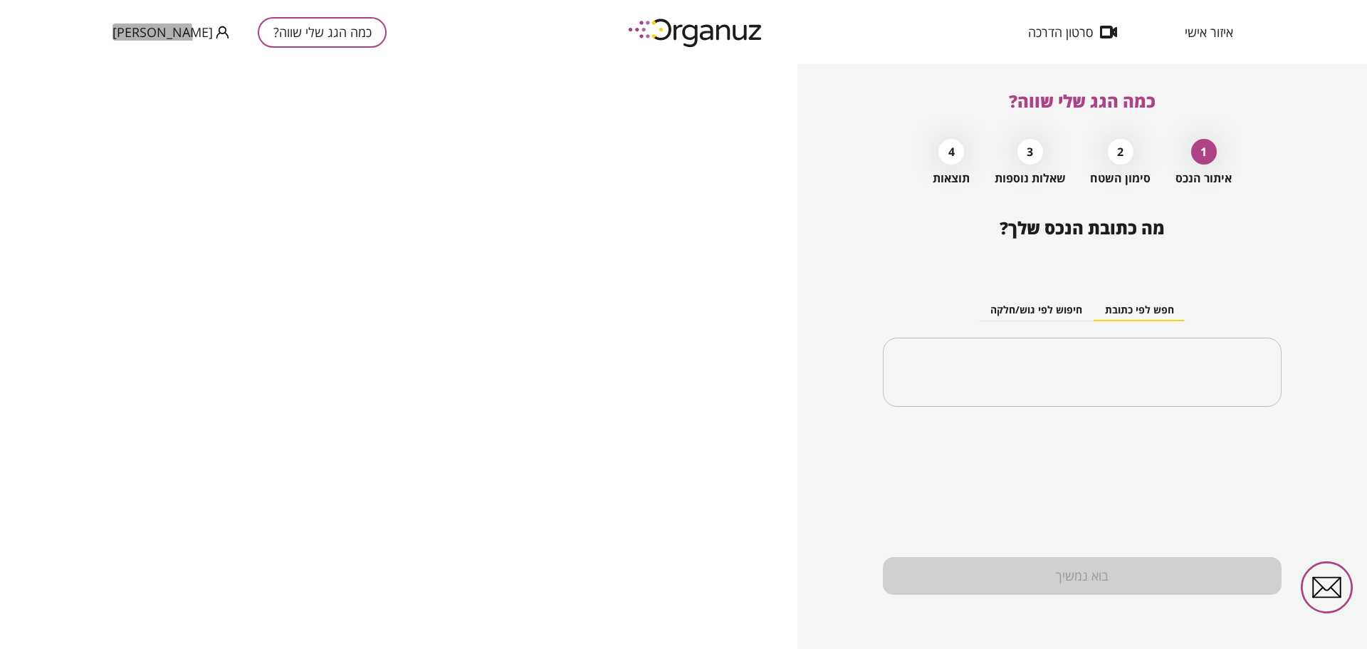
click at [152, 34] on span "[PERSON_NAME]" at bounding box center [163, 32] width 100 height 14
click at [135, 57] on li "התנתק" at bounding box center [141, 59] width 56 height 26
click at [165, 32] on span "הרשמה/ כניסה" at bounding box center [151, 32] width 77 height 14
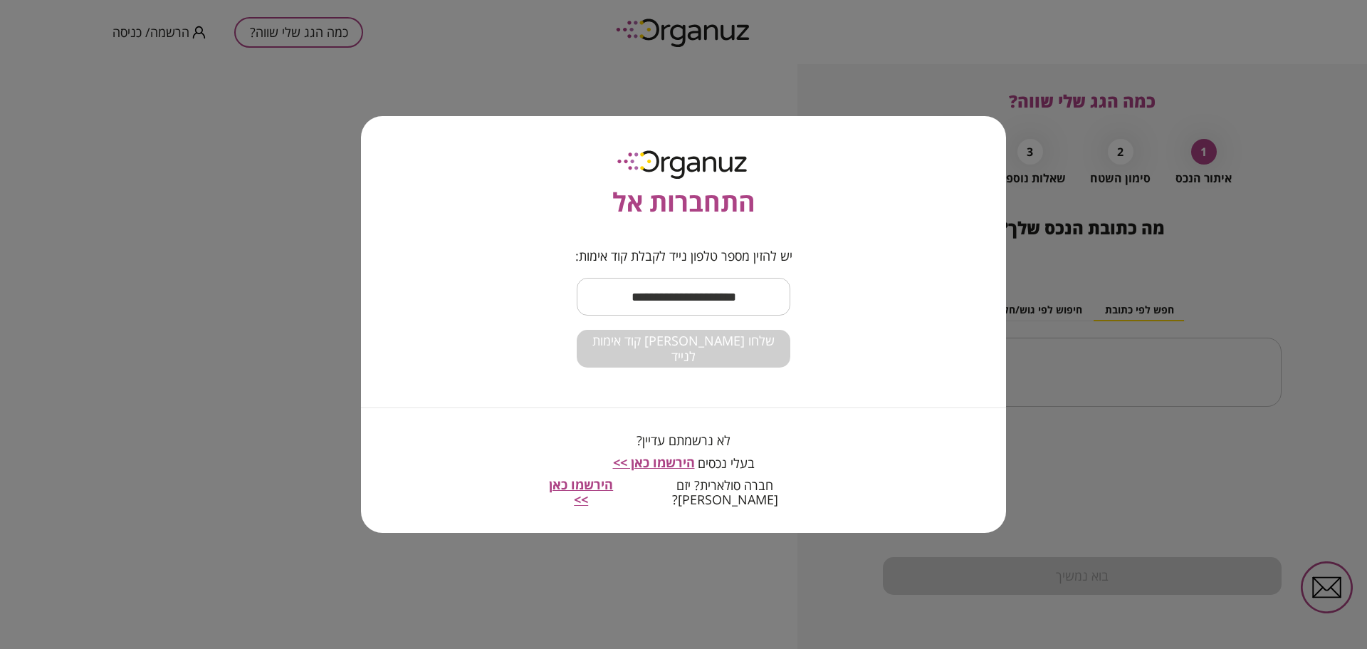
click at [613, 489] on span "הירשמו כאן >>" at bounding box center [581, 492] width 64 height 33
click at [673, 295] on input "text" at bounding box center [684, 297] width 214 height 42
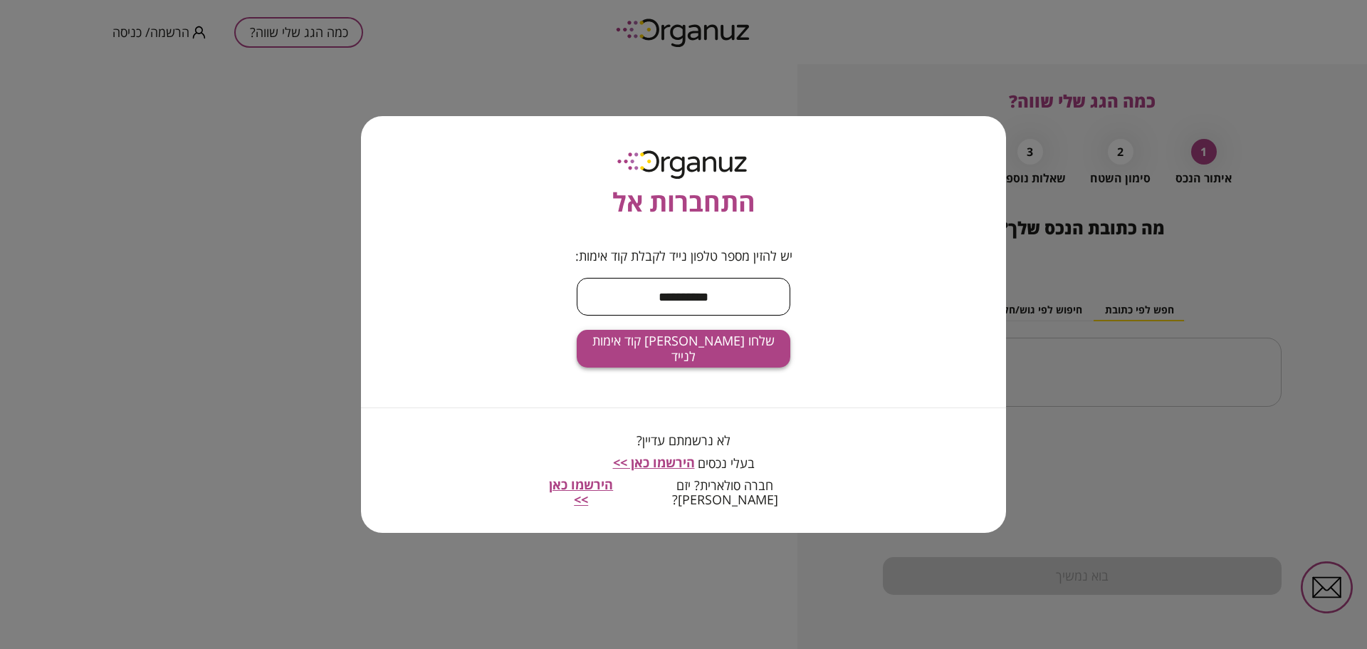
type input "**********"
click at [676, 362] on span "שלחו [PERSON_NAME] קוד אימות לנייד" at bounding box center [683, 348] width 191 height 31
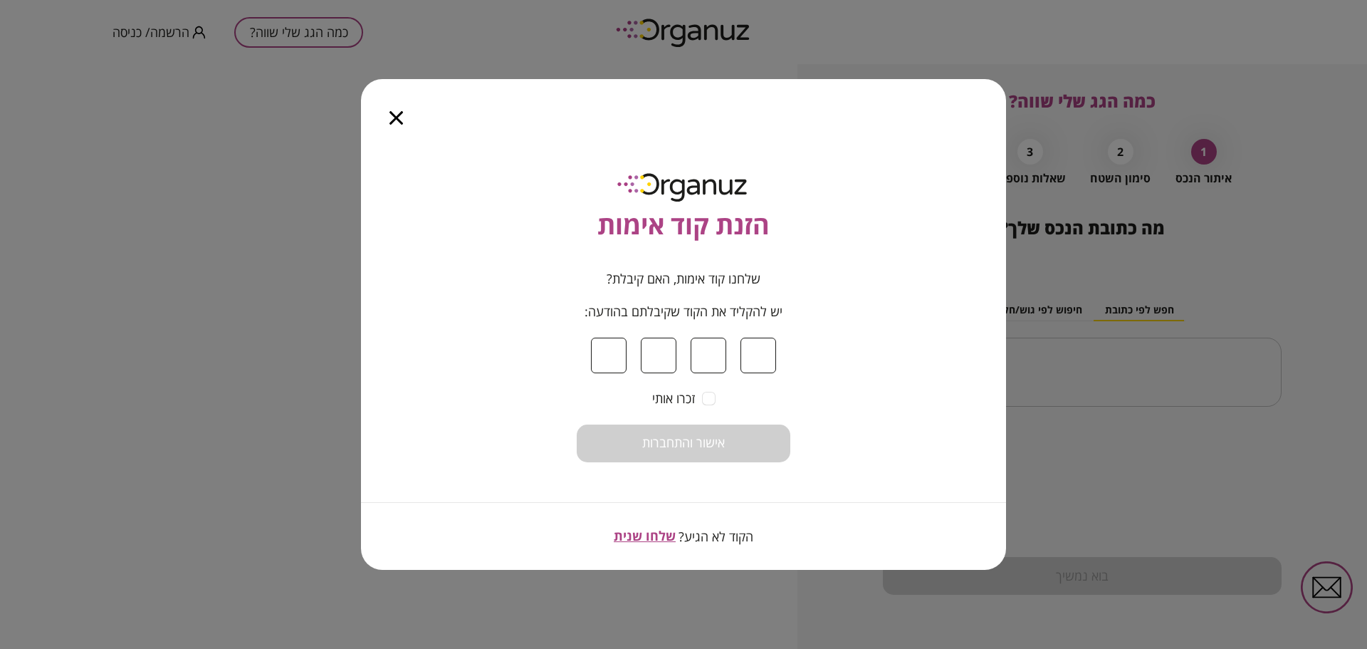
type input "*"
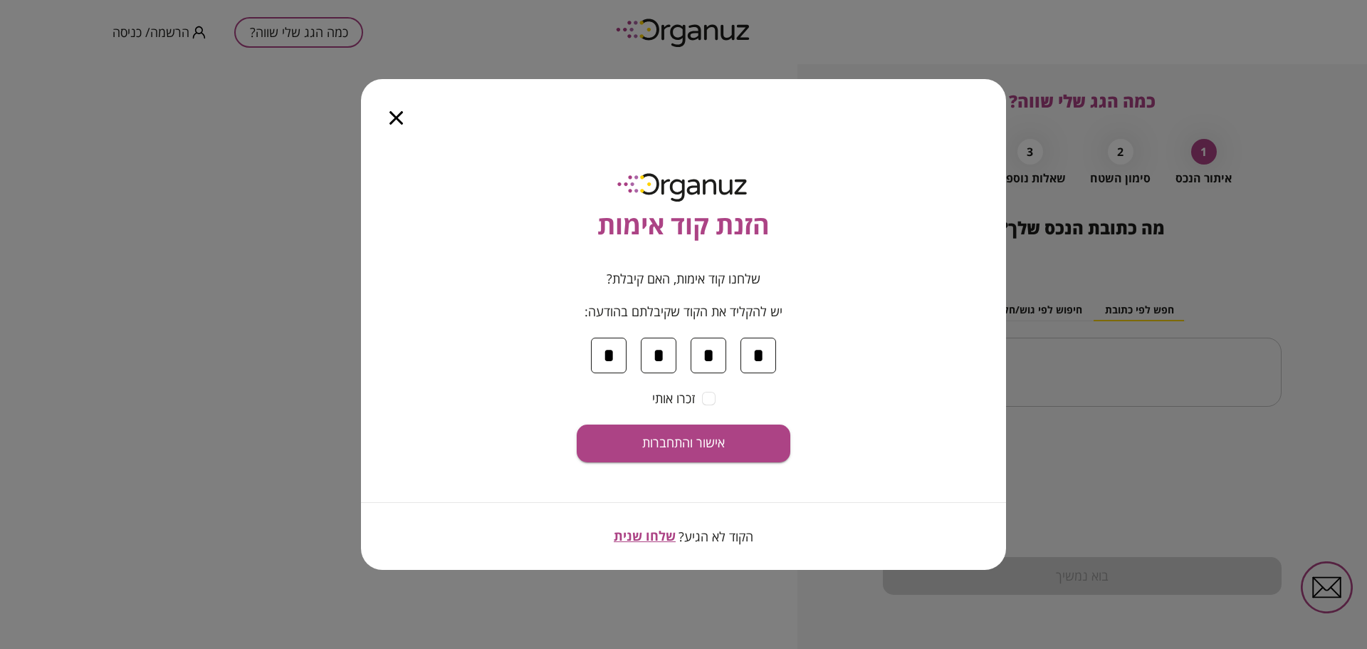
type input "*"
click at [712, 448] on span "אישור והתחברות" at bounding box center [683, 443] width 83 height 16
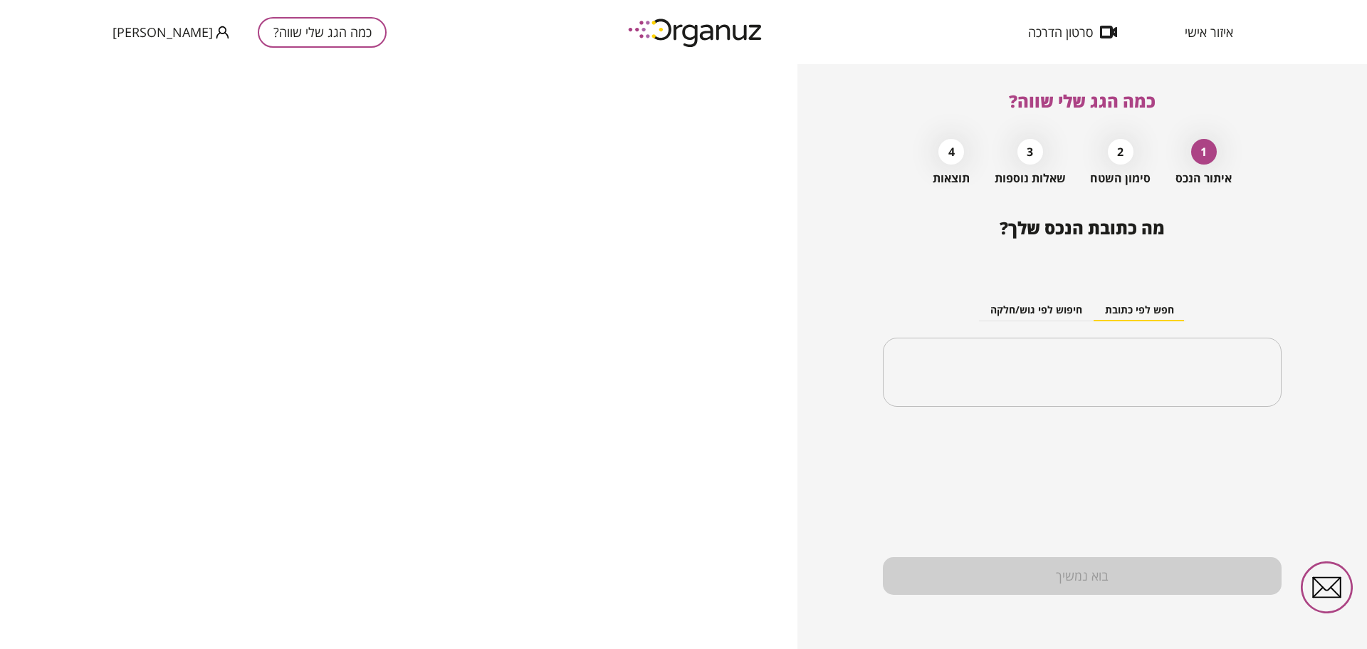
click at [1204, 36] on span "איזור אישי" at bounding box center [1209, 32] width 48 height 14
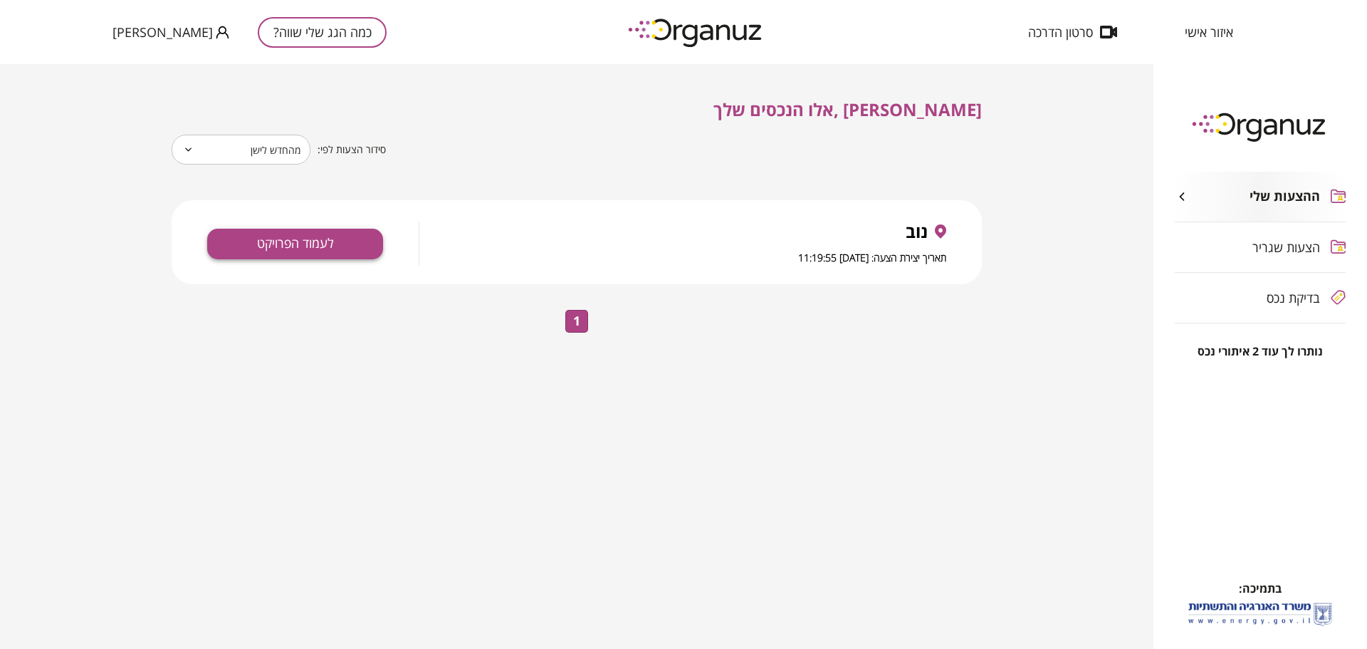
click at [311, 253] on button "לעמוד הפרויקט" at bounding box center [295, 244] width 176 height 31
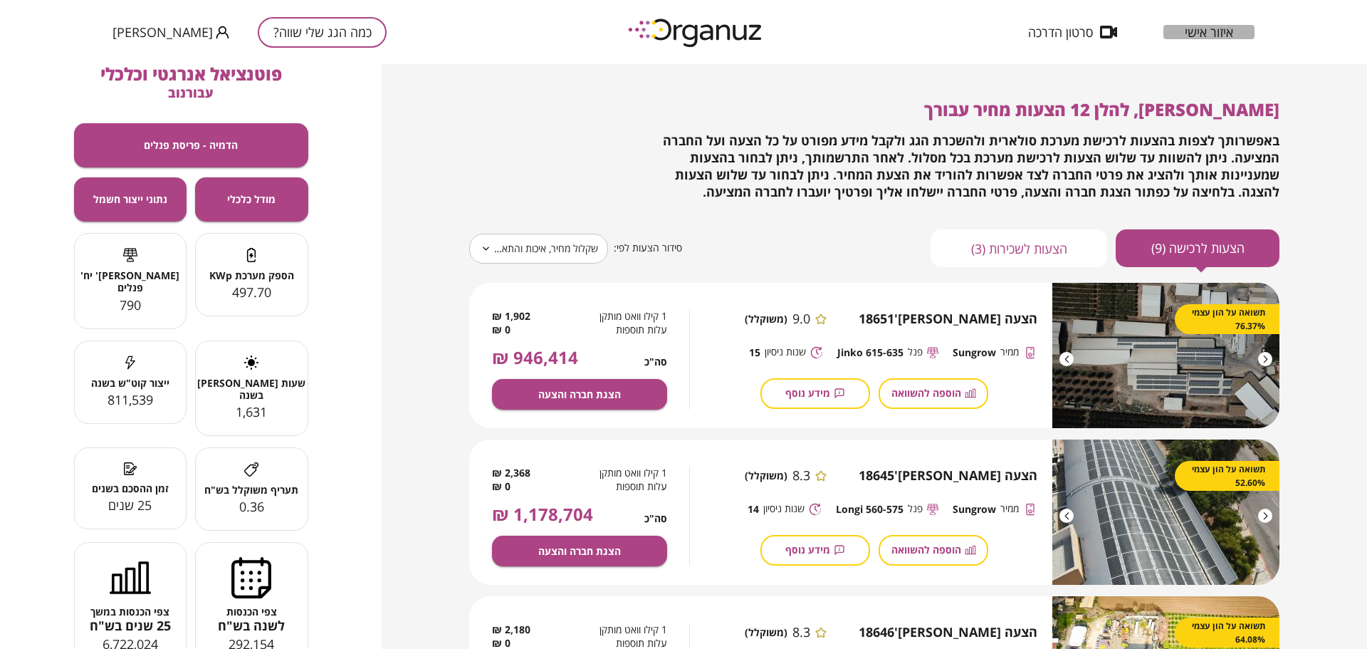
click at [1195, 33] on span "איזור אישי" at bounding box center [1209, 32] width 48 height 14
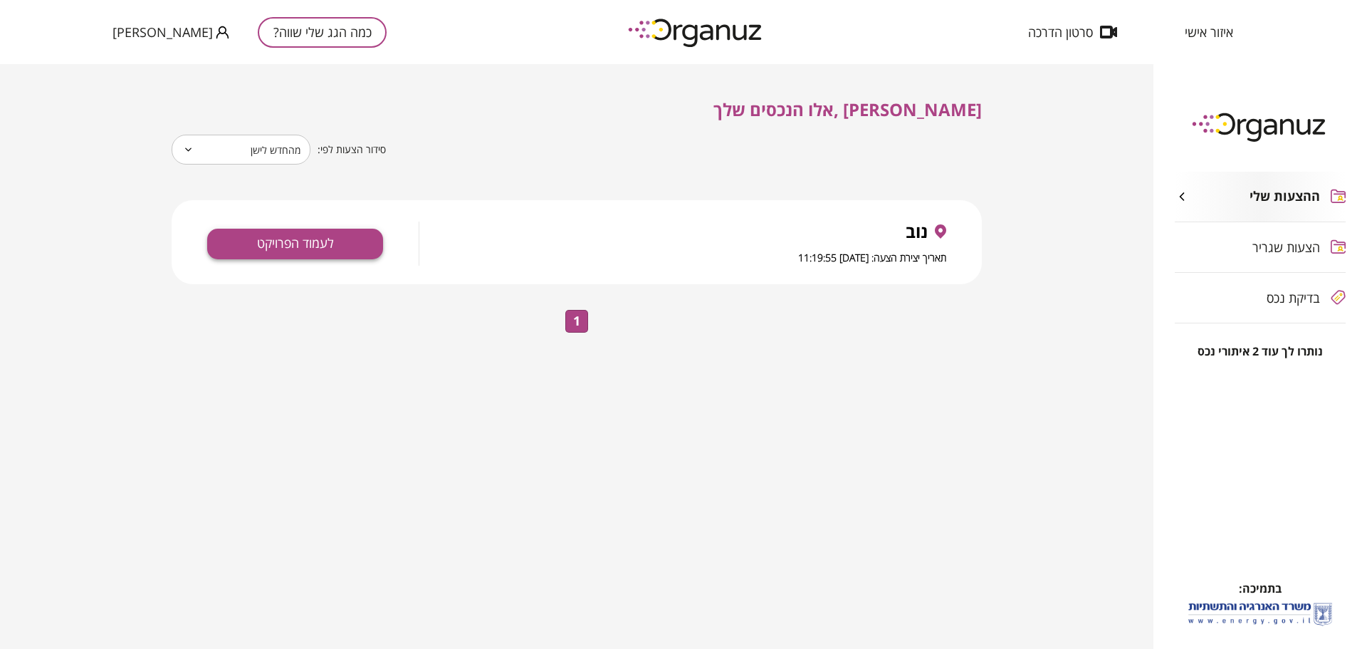
click at [273, 241] on button "לעמוד הפרויקט" at bounding box center [295, 244] width 176 height 31
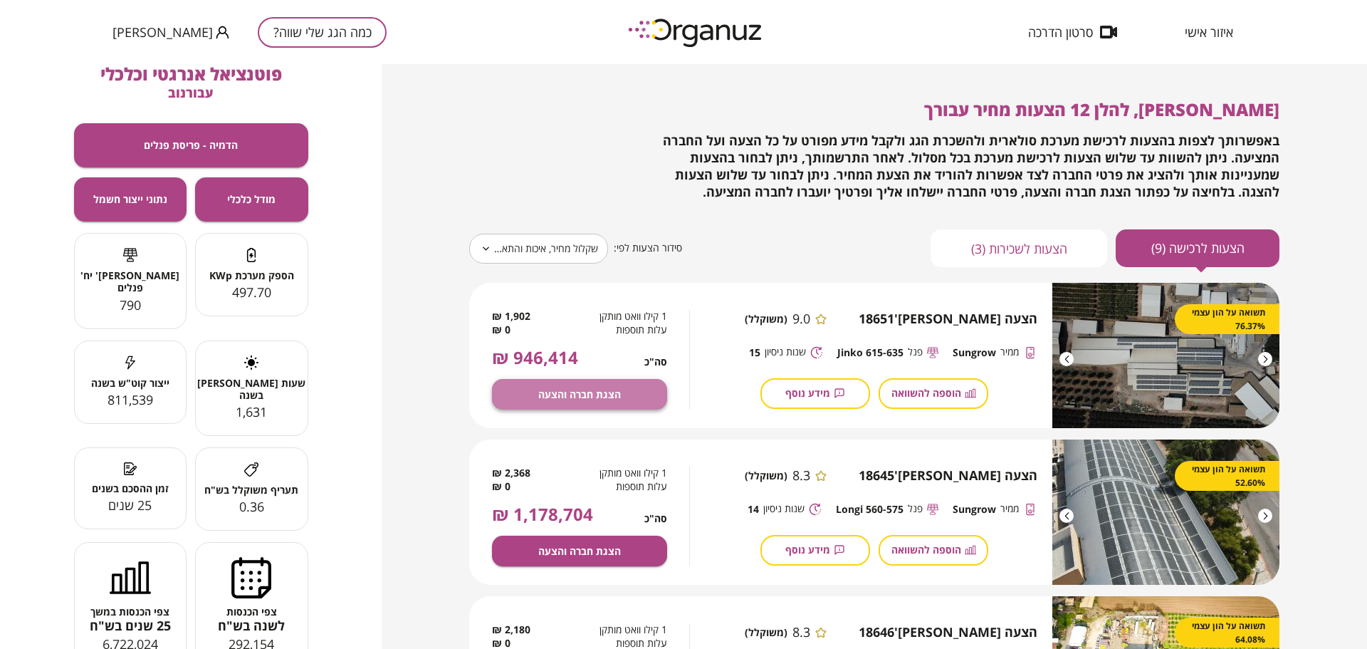
click at [597, 398] on span "הצגת חברה והצעה" at bounding box center [579, 394] width 83 height 12
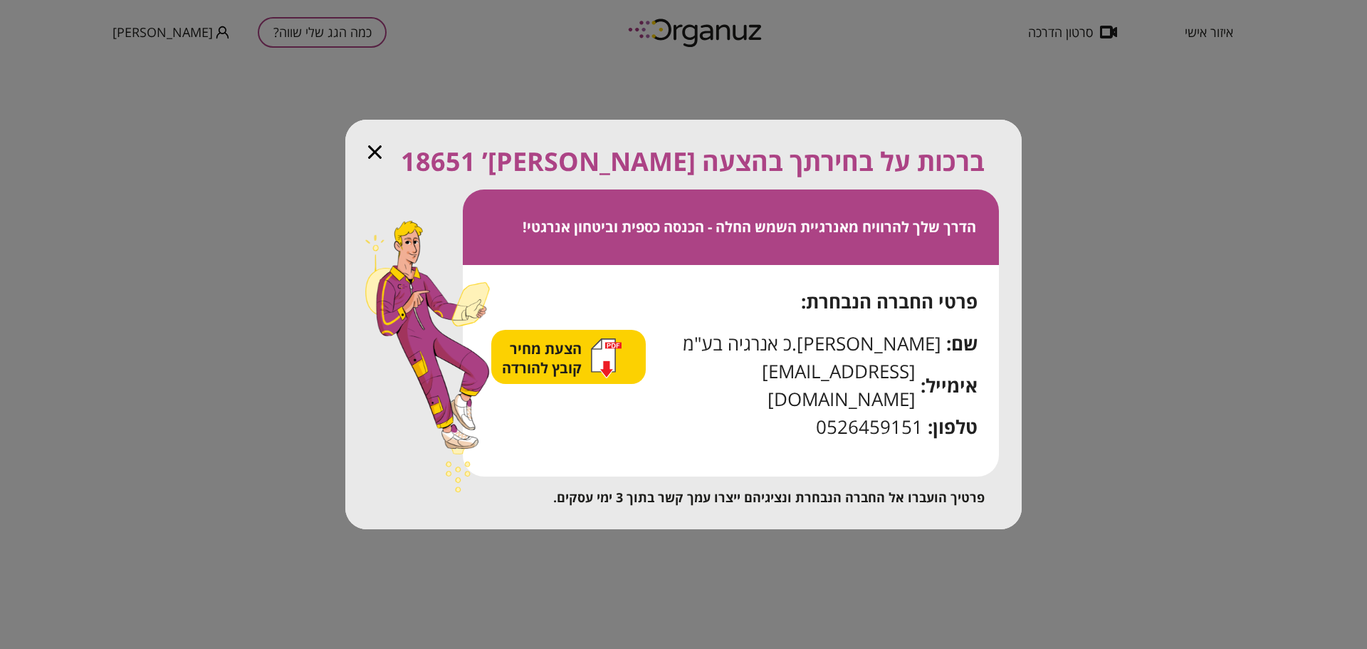
click at [598, 375] on div "הצעת מחיר קובץ להורדה" at bounding box center [562, 358] width 120 height 40
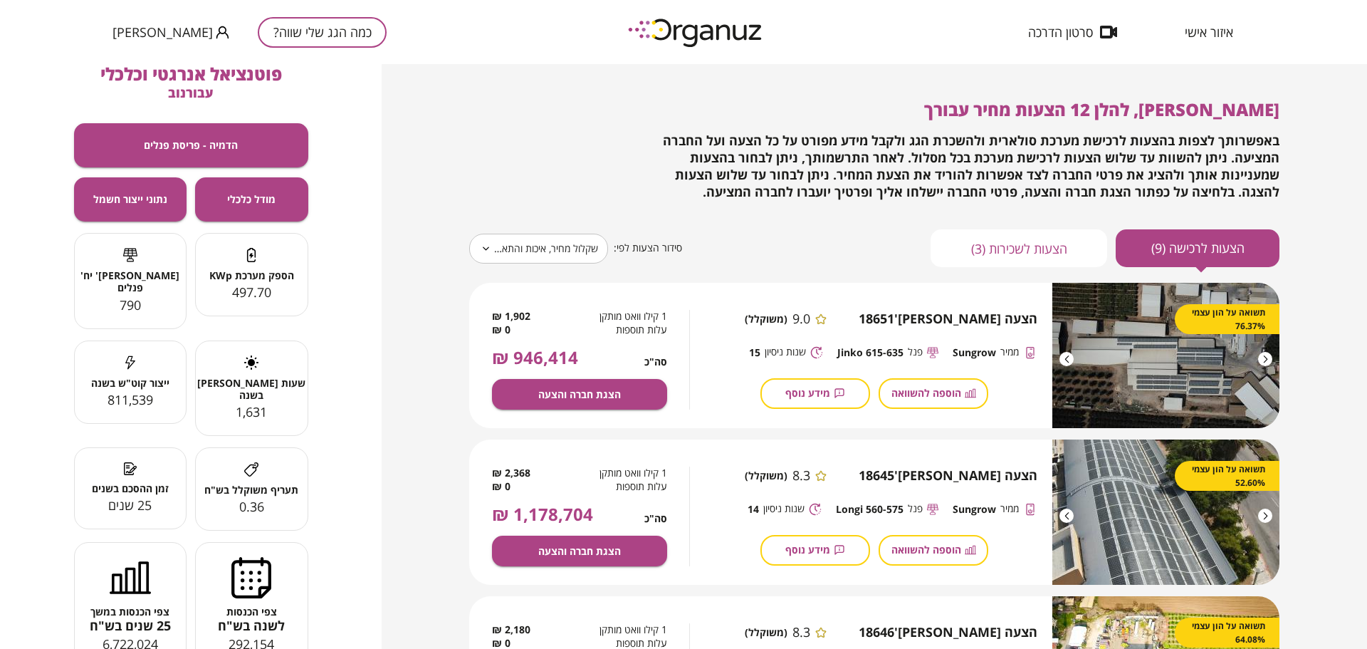
click at [827, 400] on button "מידע נוסף" at bounding box center [816, 393] width 110 height 31
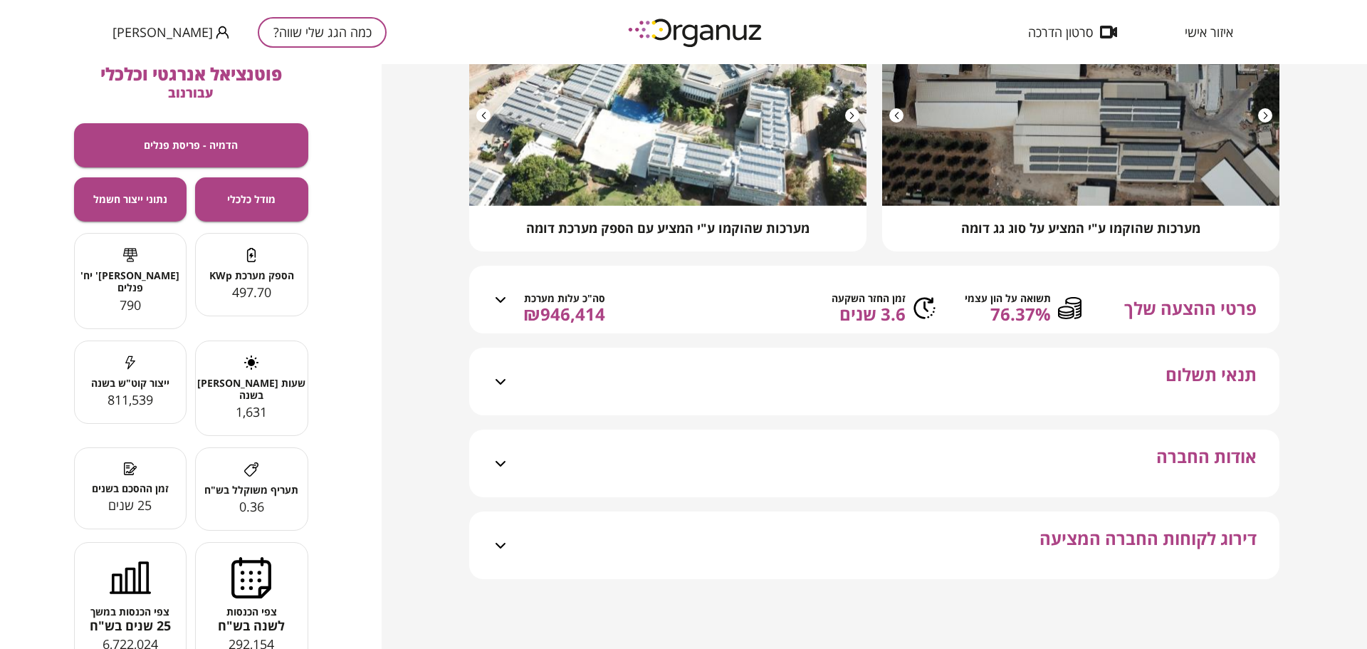
scroll to position [141, 0]
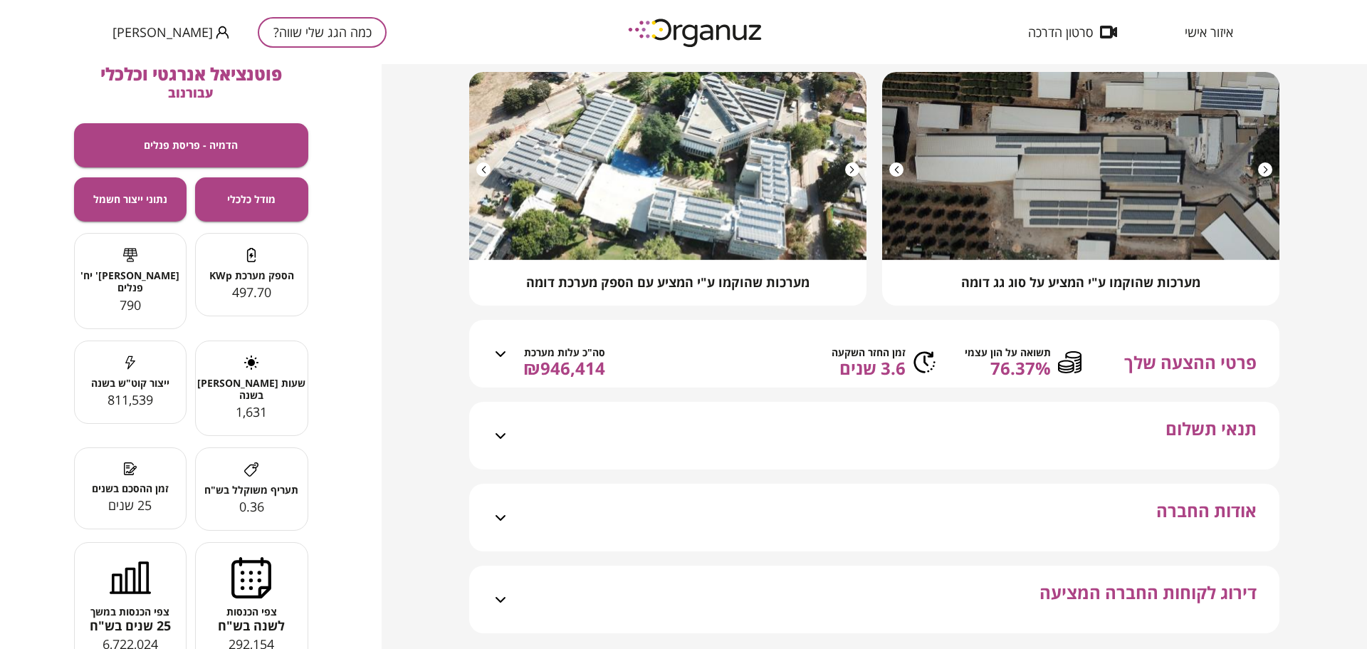
click at [839, 521] on div "אודות החברה" at bounding box center [883, 518] width 748 height 68
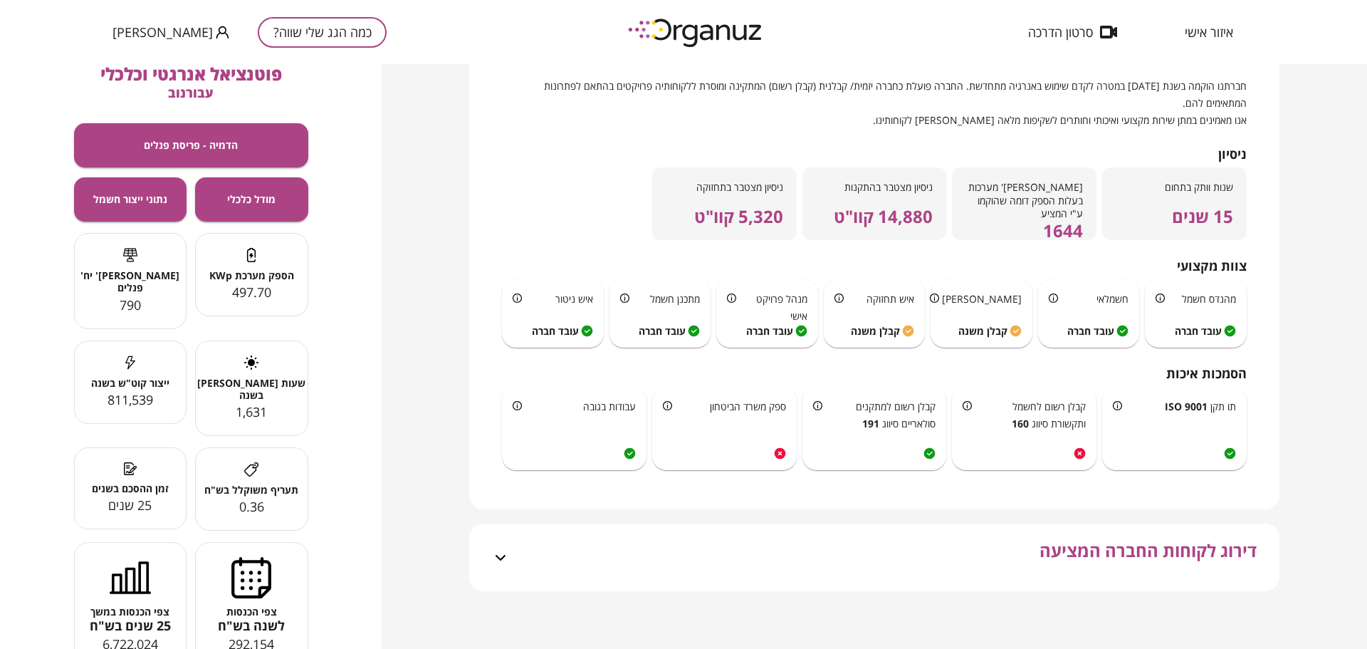
scroll to position [640, 0]
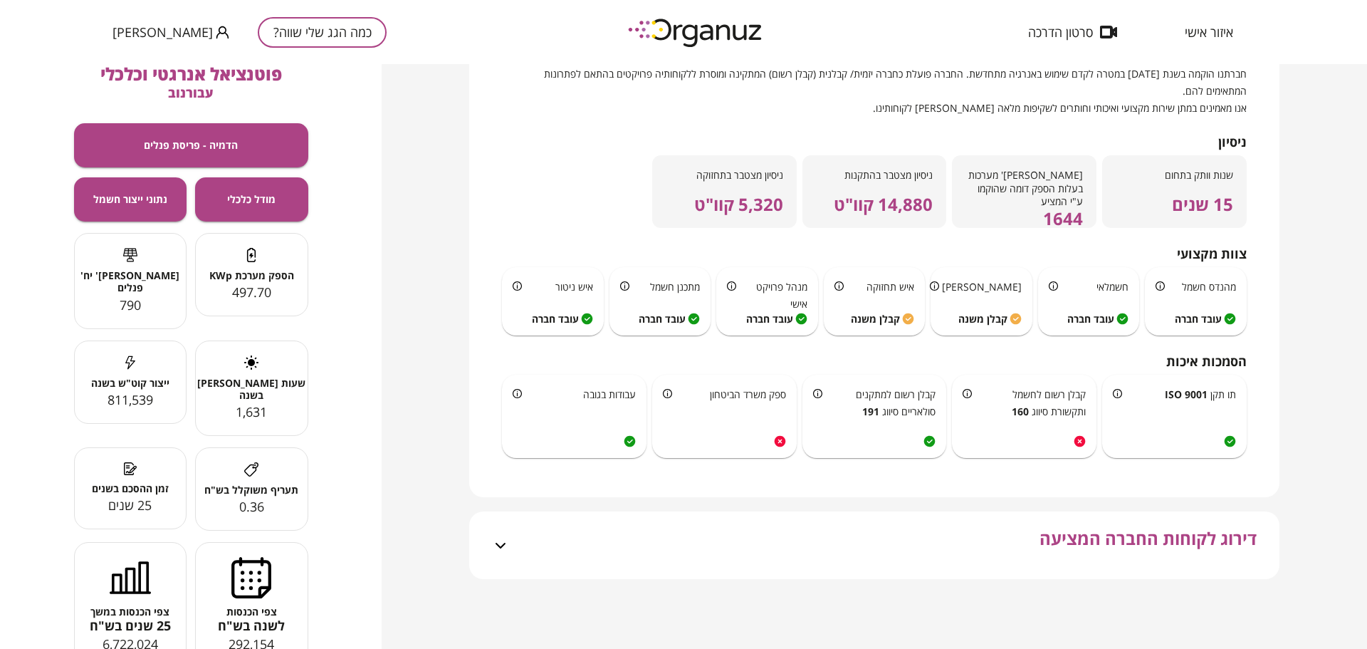
click at [1024, 568] on div "דירוג לקוחות החברה המציעה" at bounding box center [883, 545] width 748 height 68
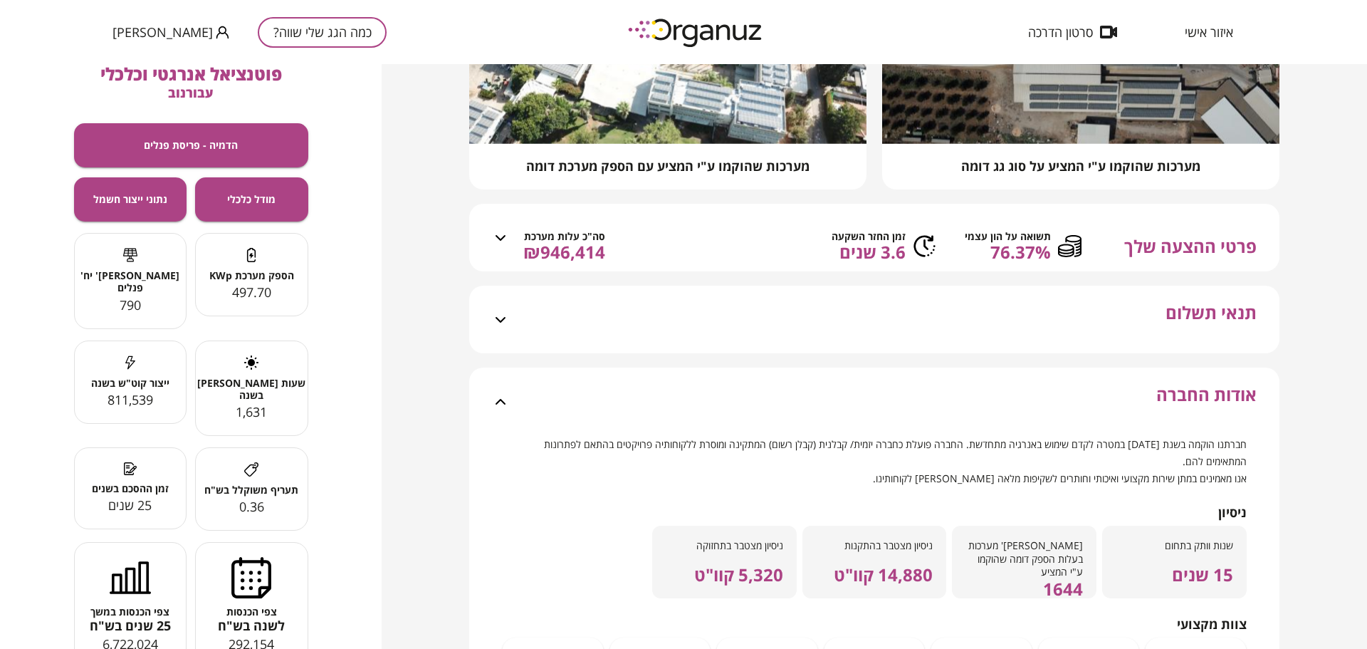
scroll to position [0, 0]
